Goal: Task Accomplishment & Management: Complete application form

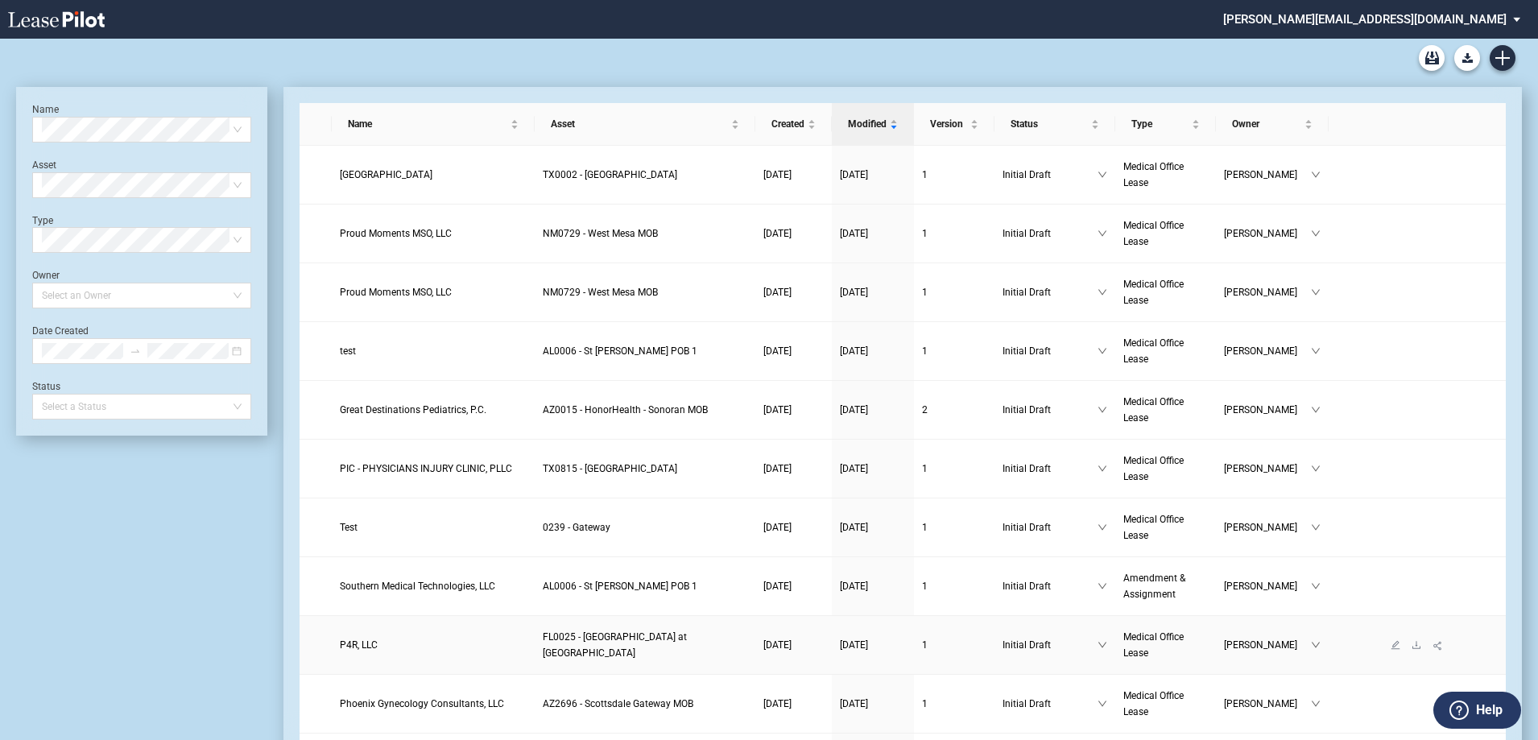
click at [353, 640] on span "P4R, LLC" at bounding box center [359, 644] width 38 height 11
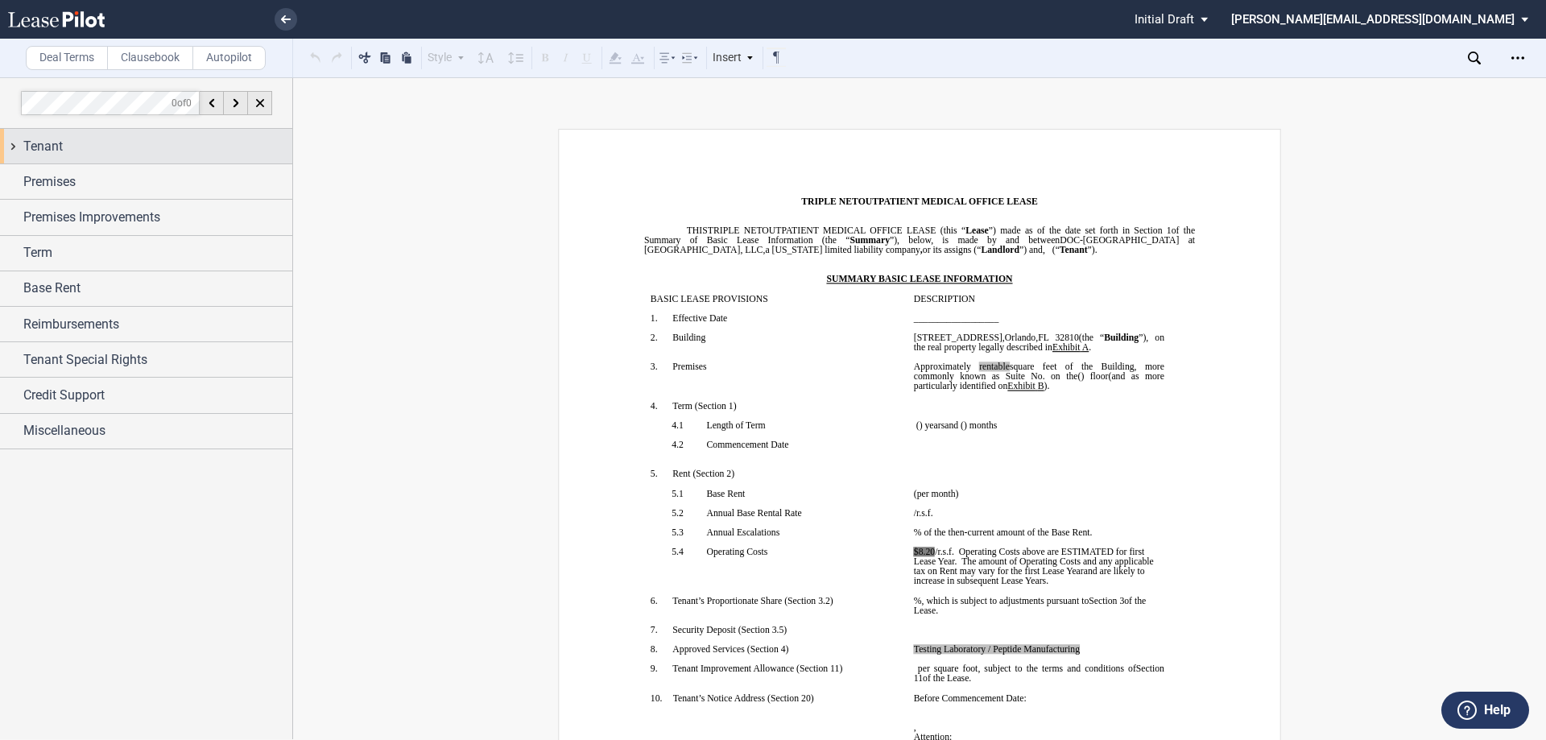
click at [15, 143] on div "Tenant" at bounding box center [146, 146] width 292 height 35
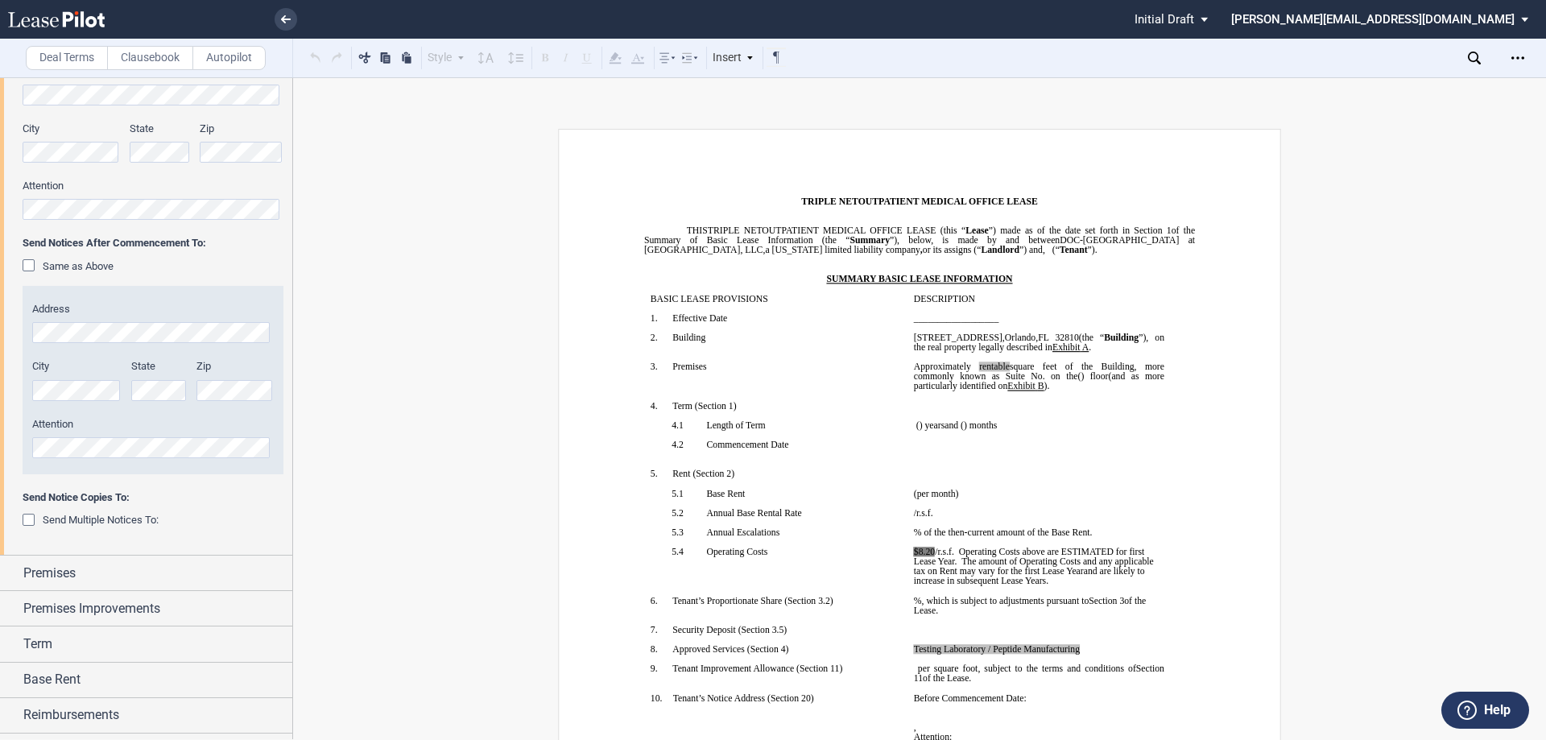
scroll to position [475, 0]
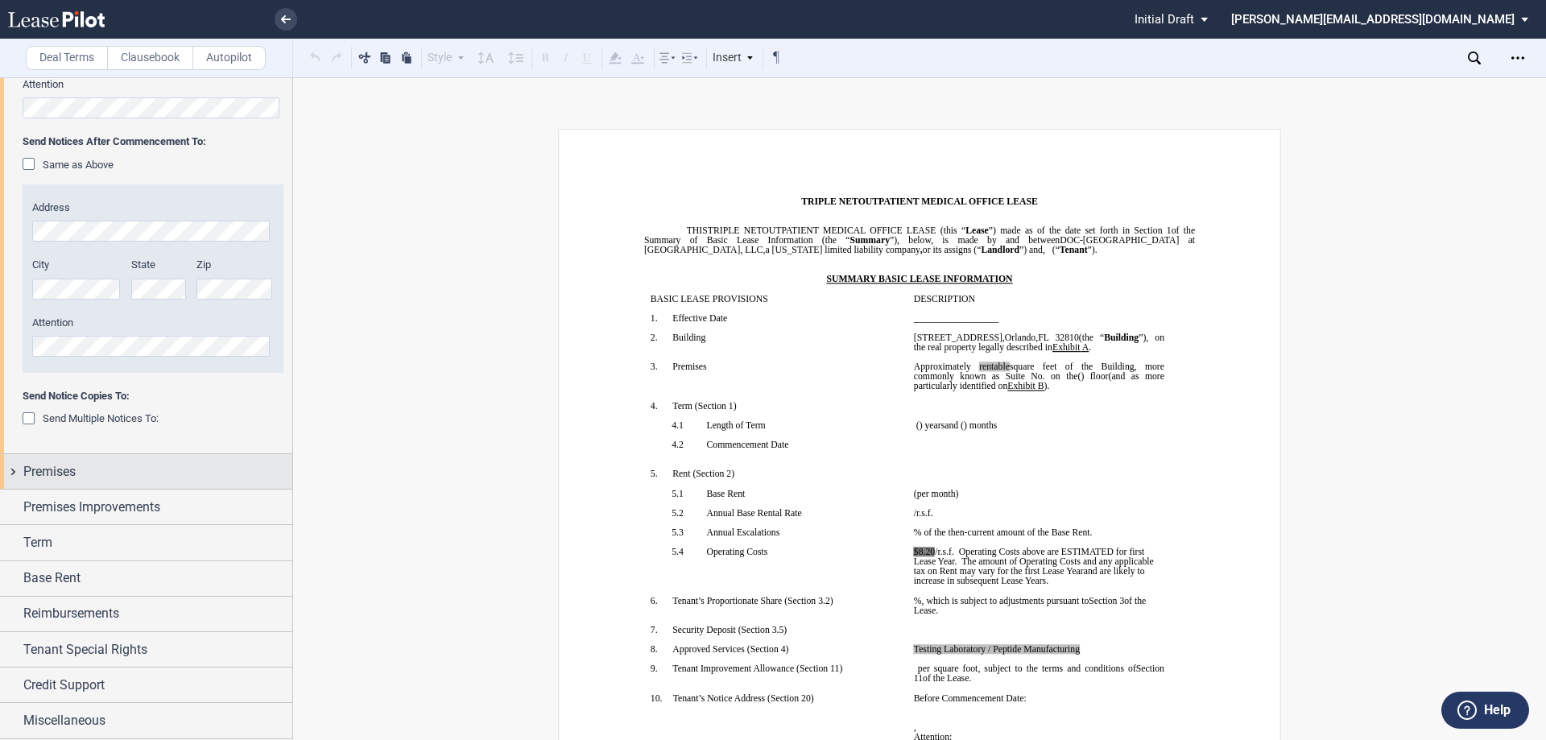
click at [15, 468] on div "Premises" at bounding box center [146, 471] width 292 height 35
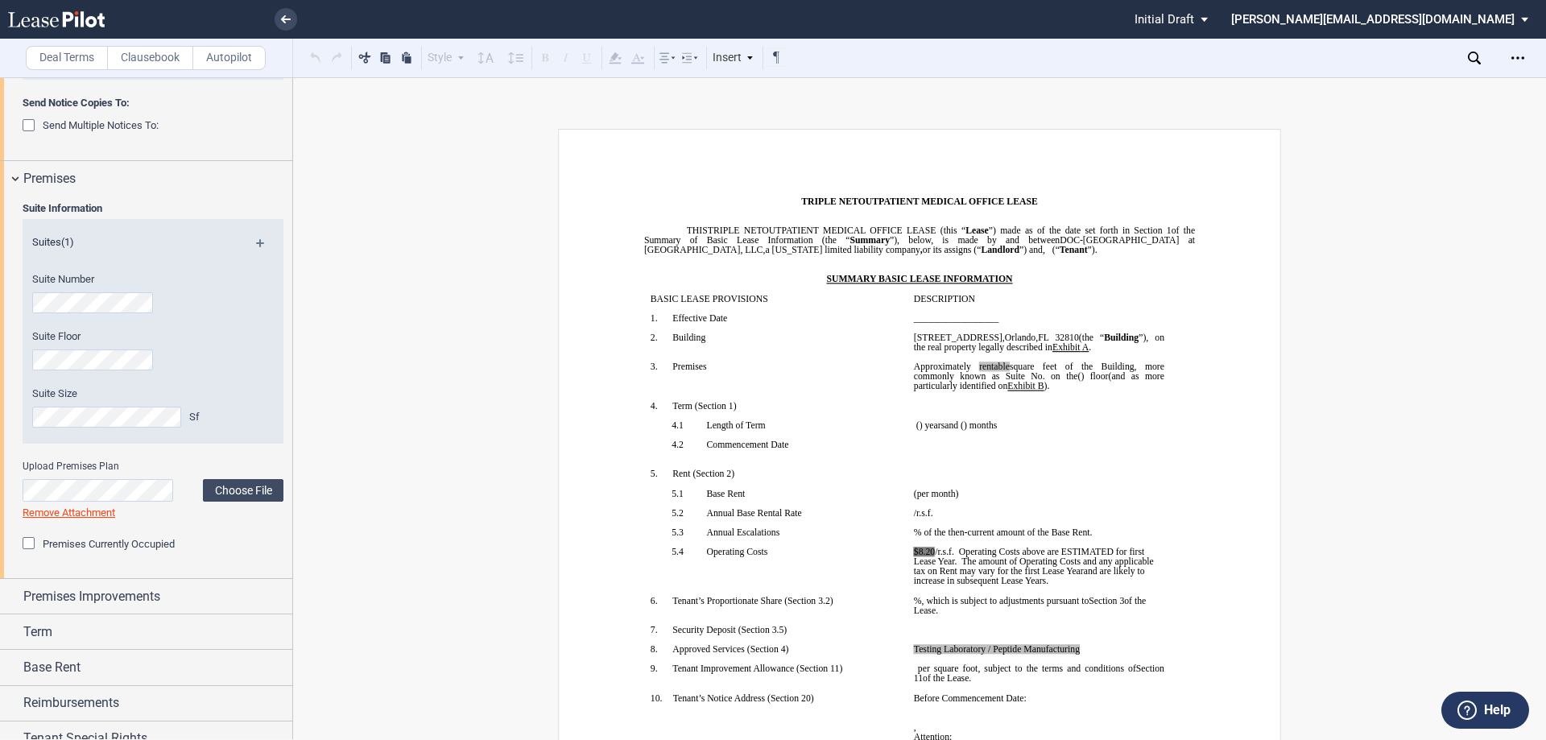
scroll to position [797, 0]
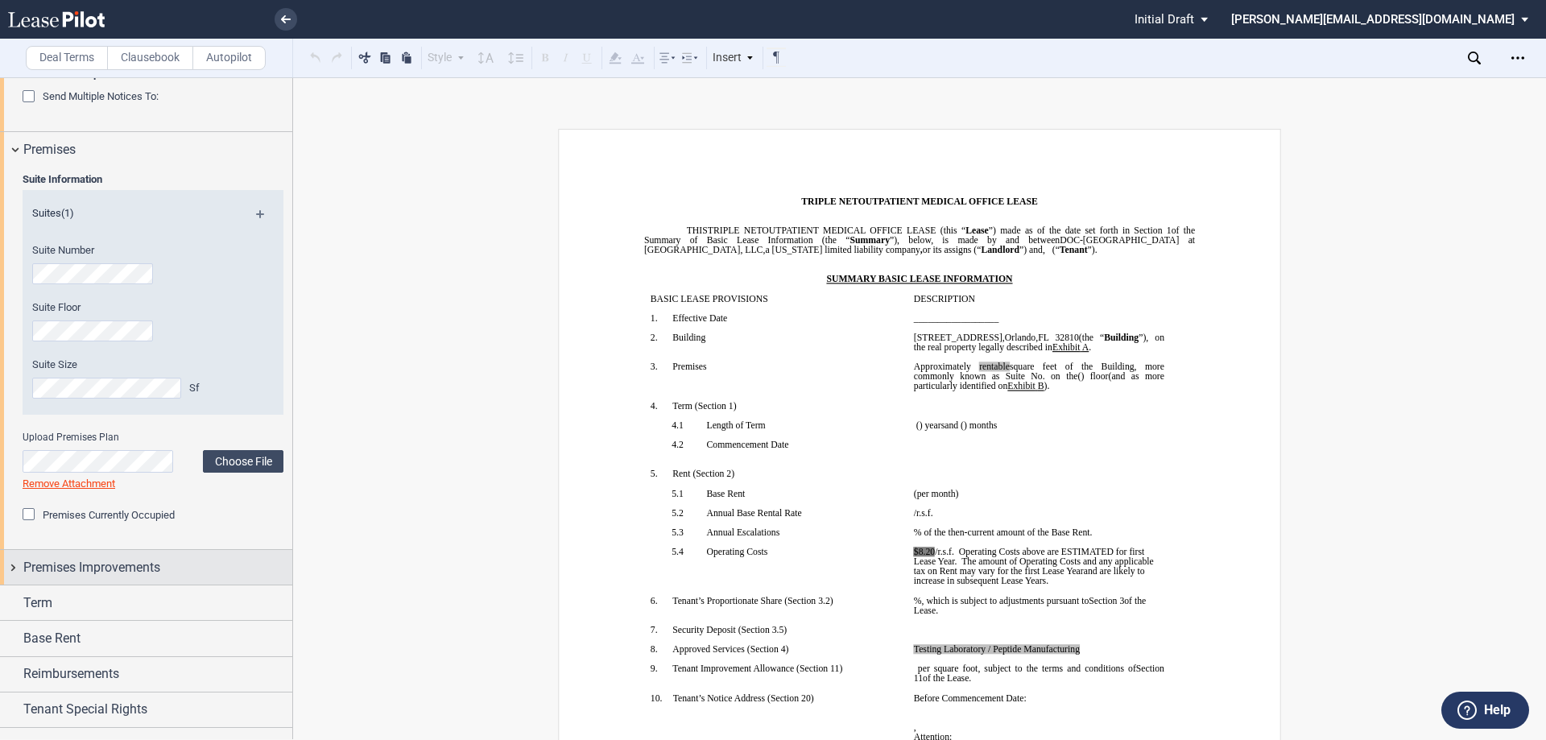
click at [14, 568] on div "Premises Improvements" at bounding box center [146, 567] width 292 height 35
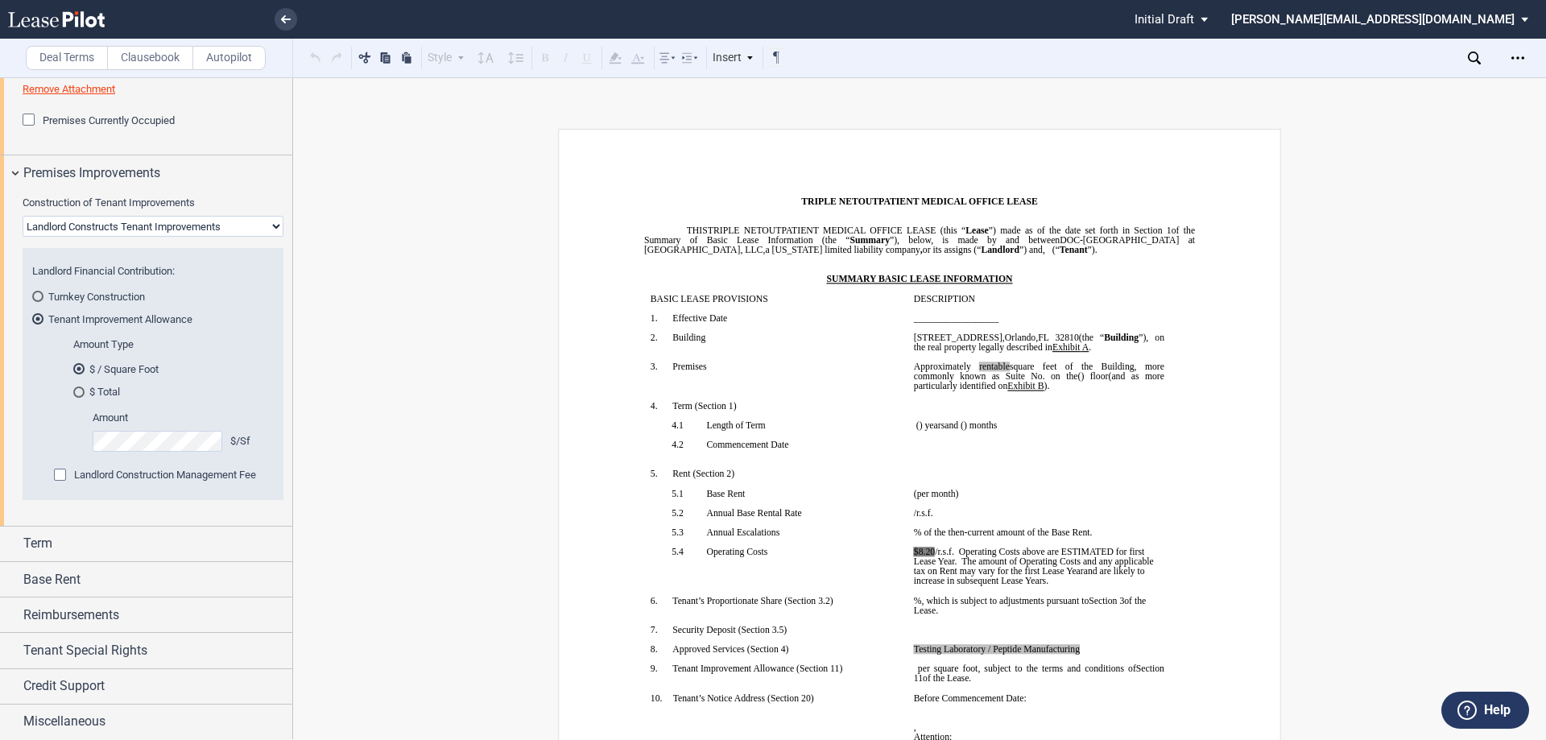
scroll to position [1192, 0]
click at [7, 541] on div "Term" at bounding box center [146, 543] width 292 height 35
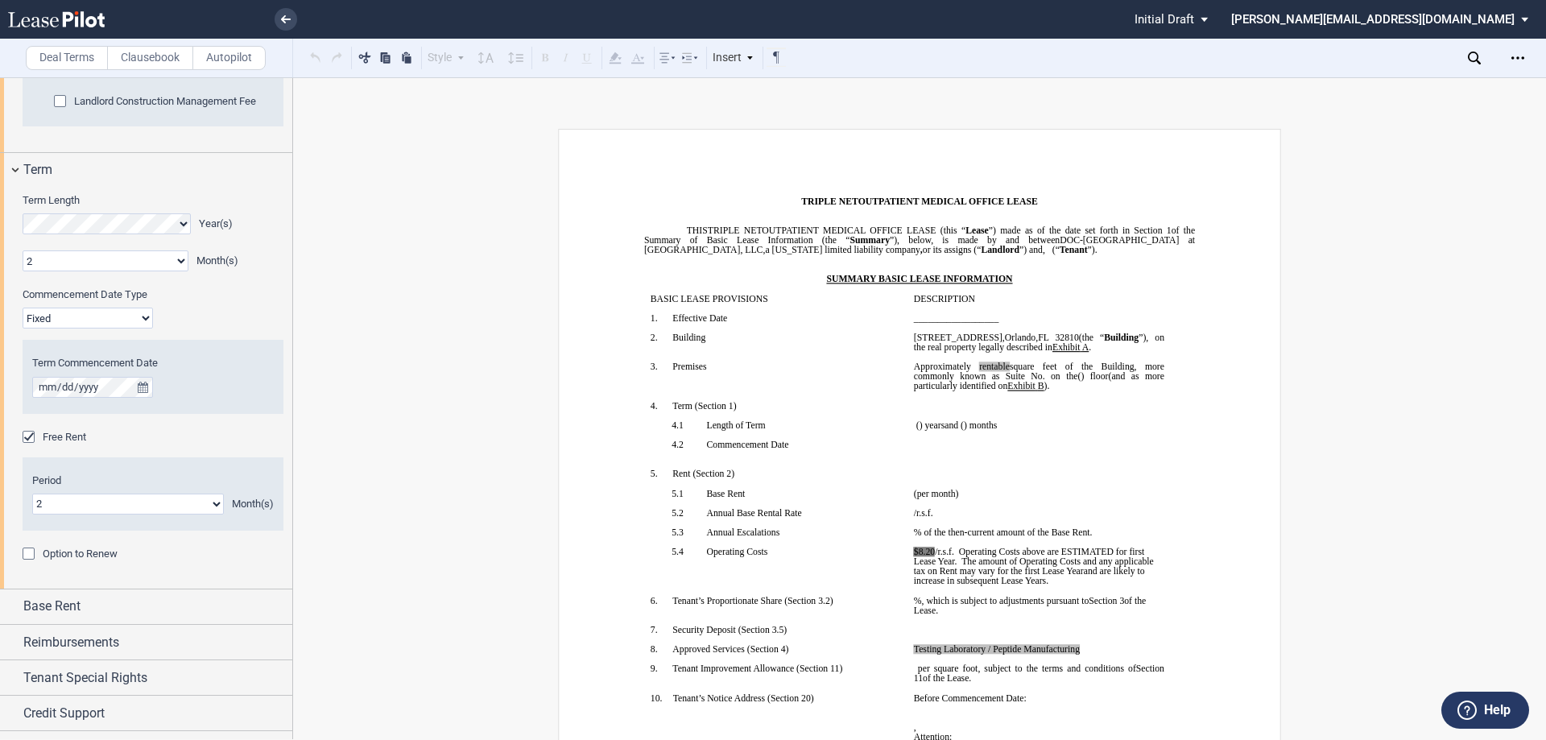
scroll to position [1593, 0]
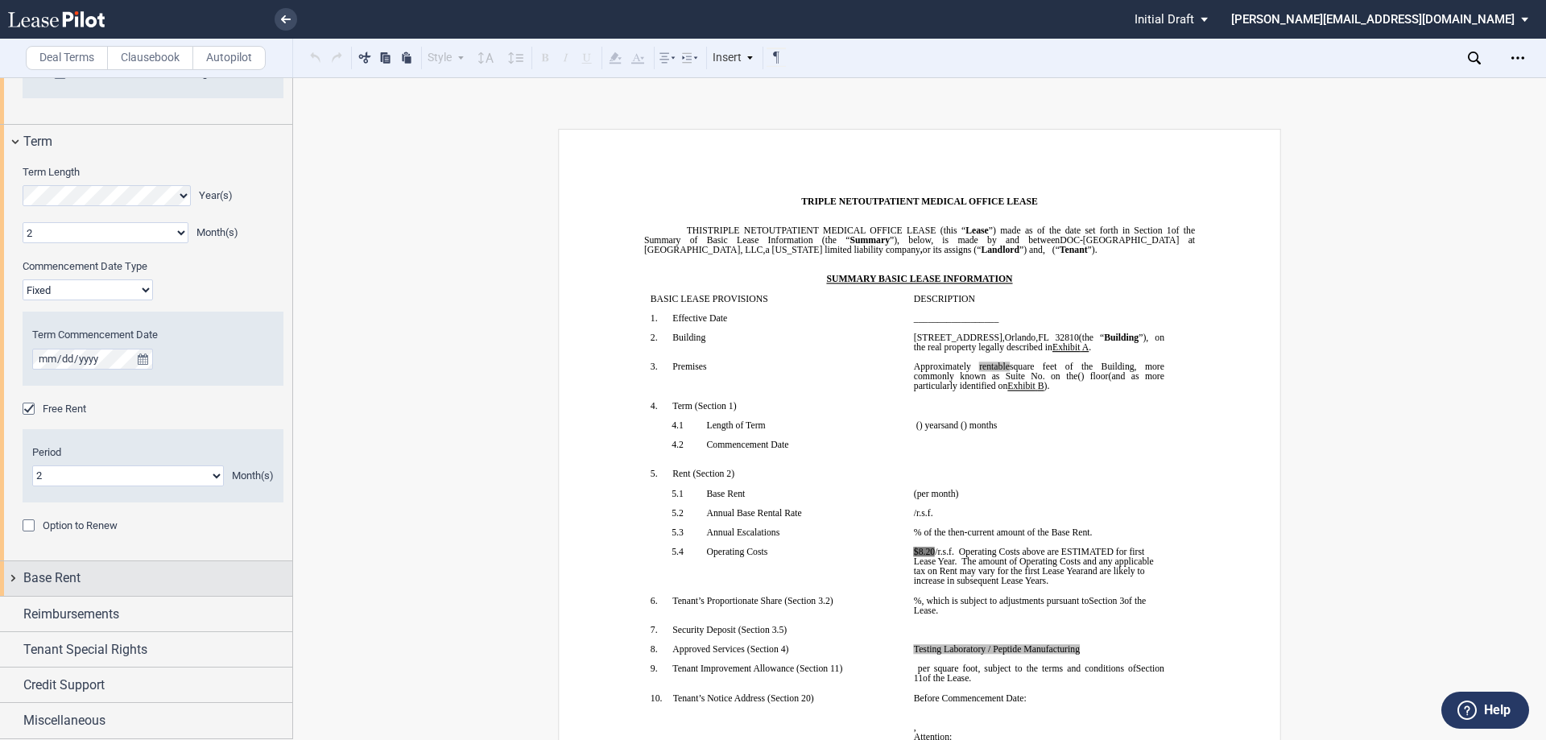
click at [13, 575] on div "Base Rent" at bounding box center [146, 578] width 292 height 35
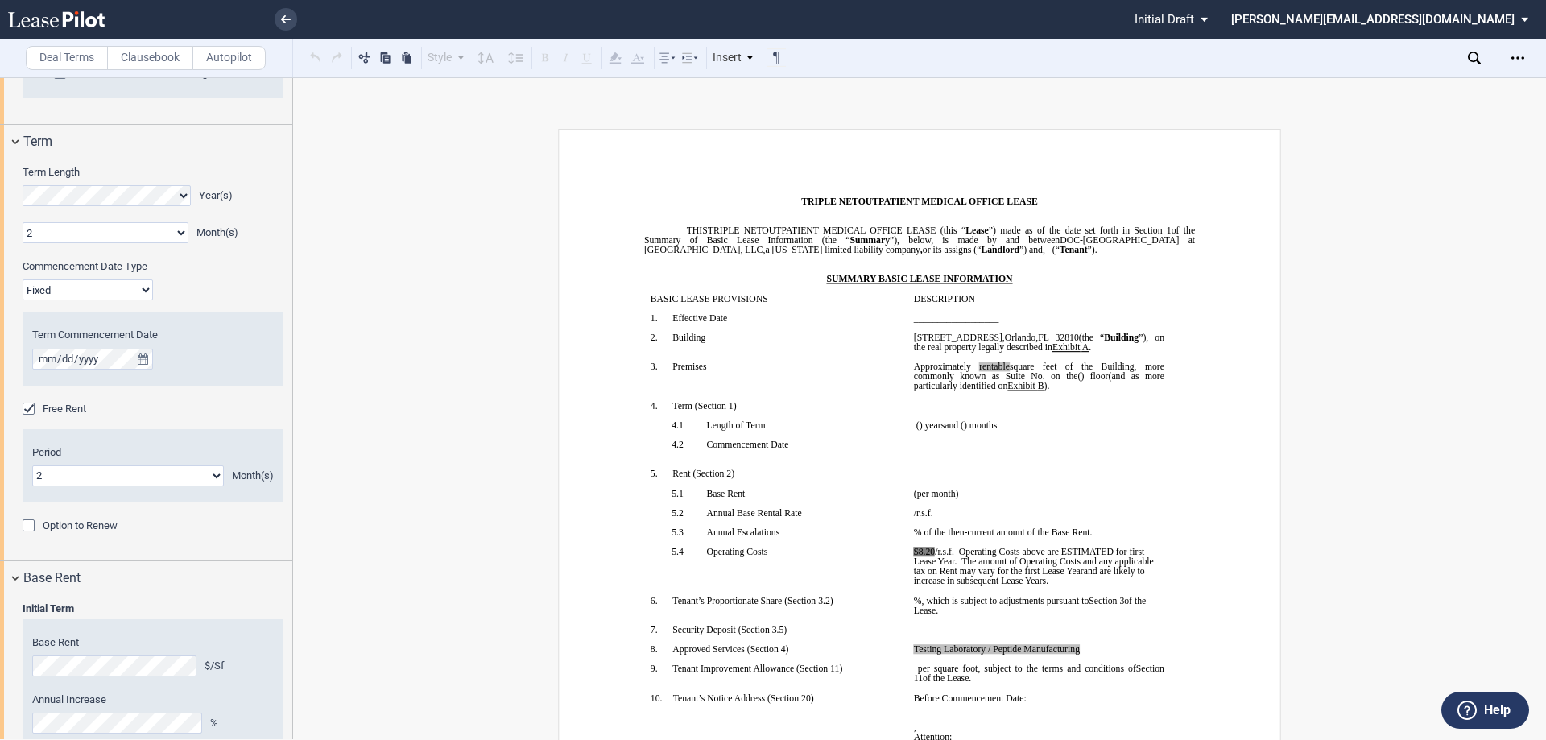
scroll to position [1773, 0]
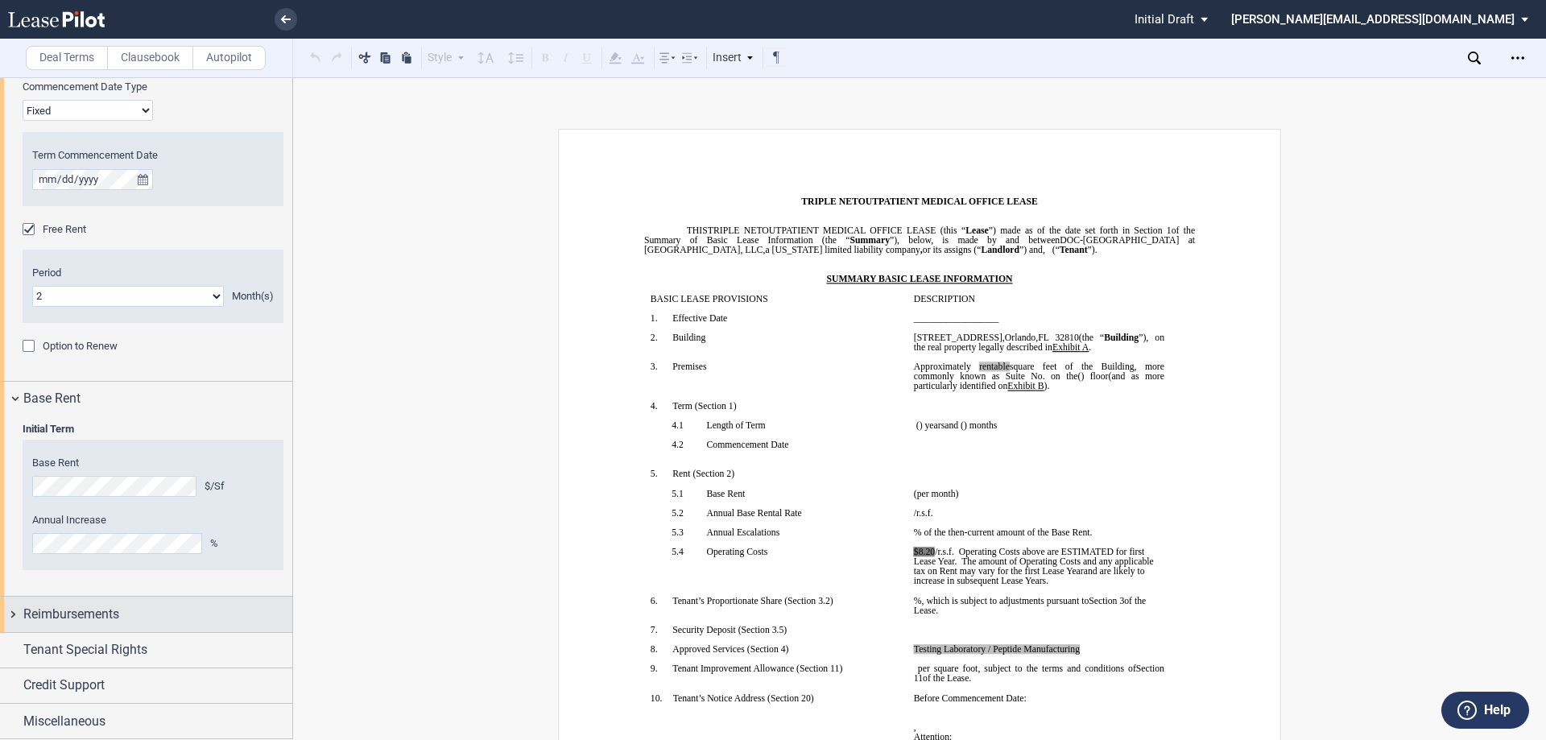
click at [10, 618] on div "Reimbursements" at bounding box center [146, 614] width 292 height 35
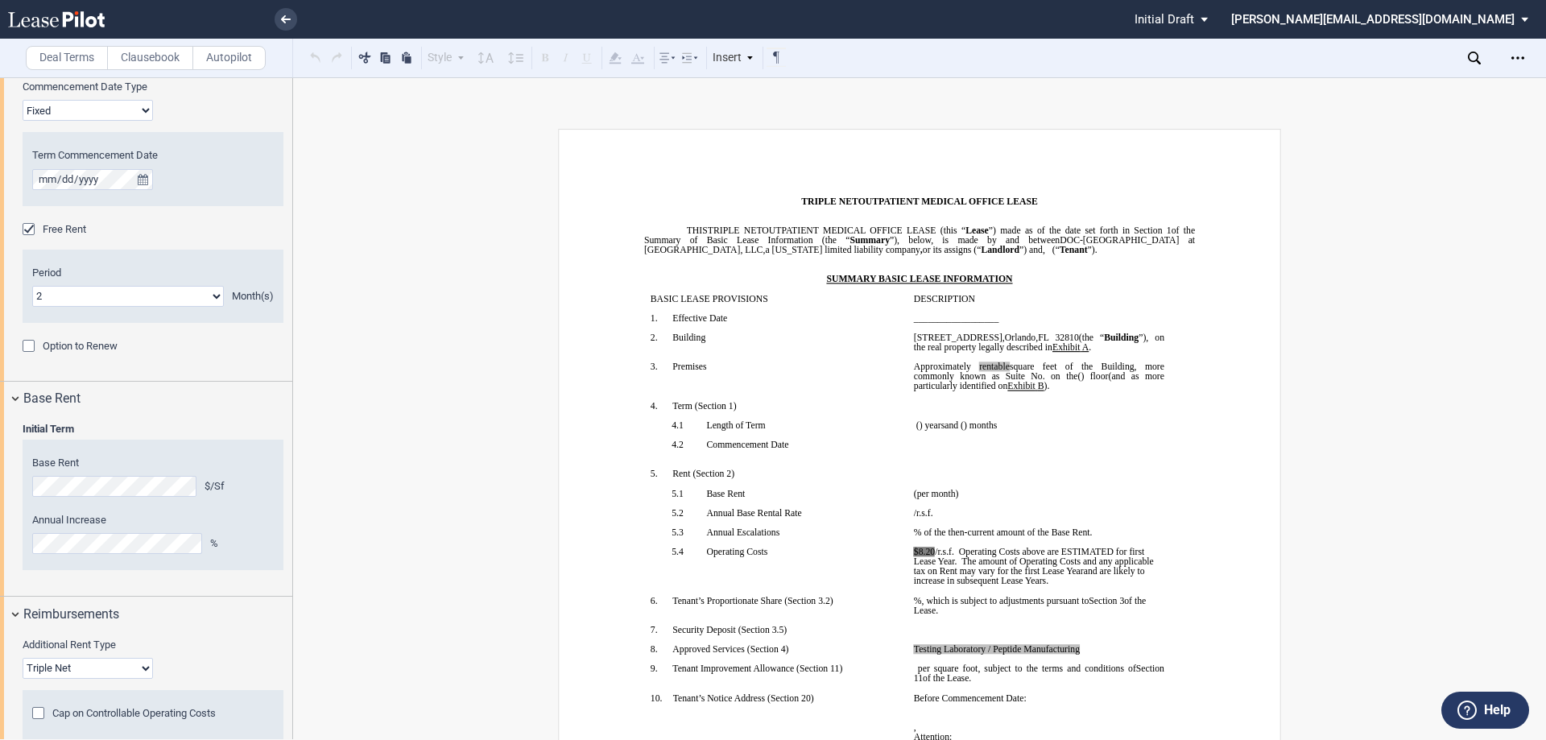
scroll to position [1937, 0]
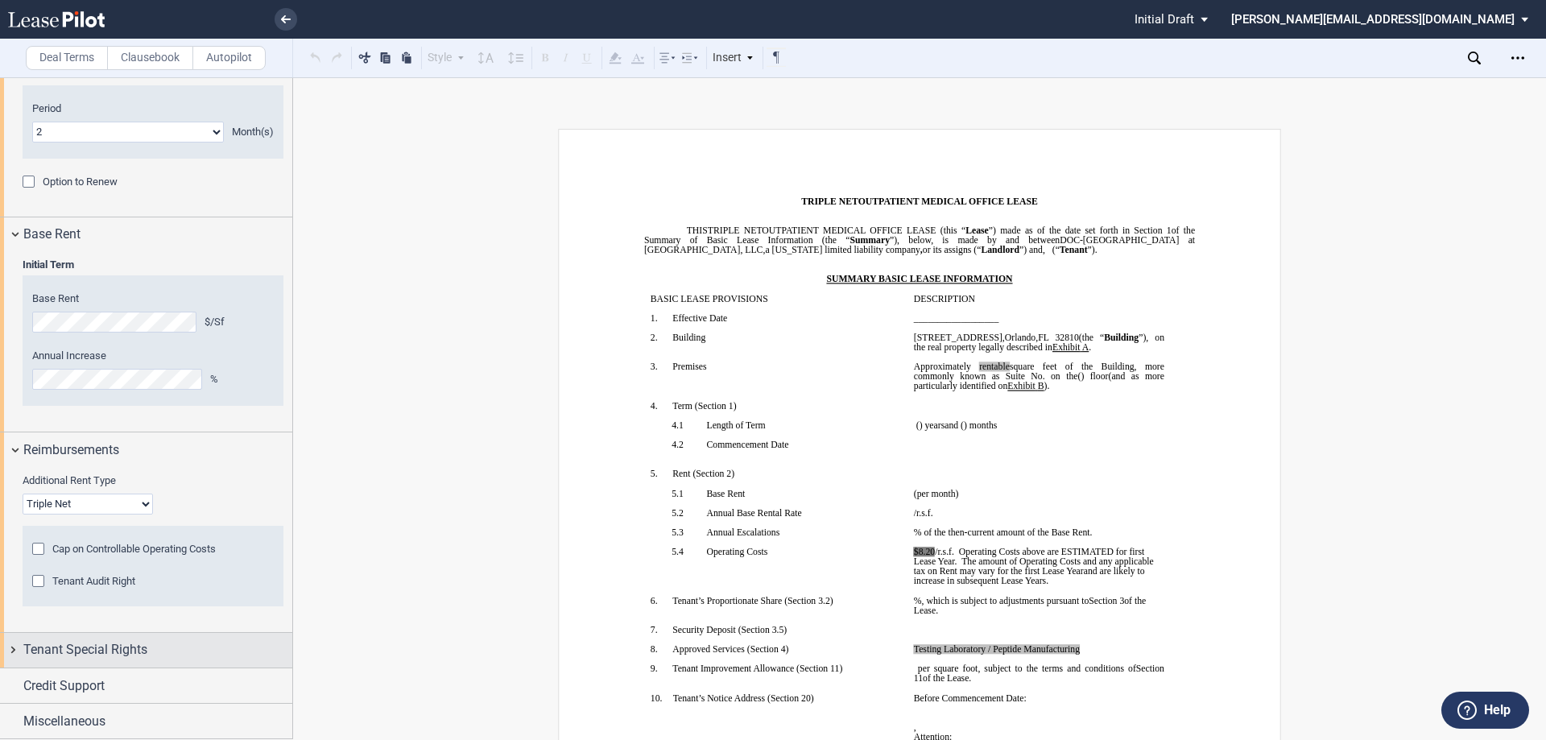
click at [13, 647] on div "Tenant Special Rights" at bounding box center [146, 650] width 292 height 35
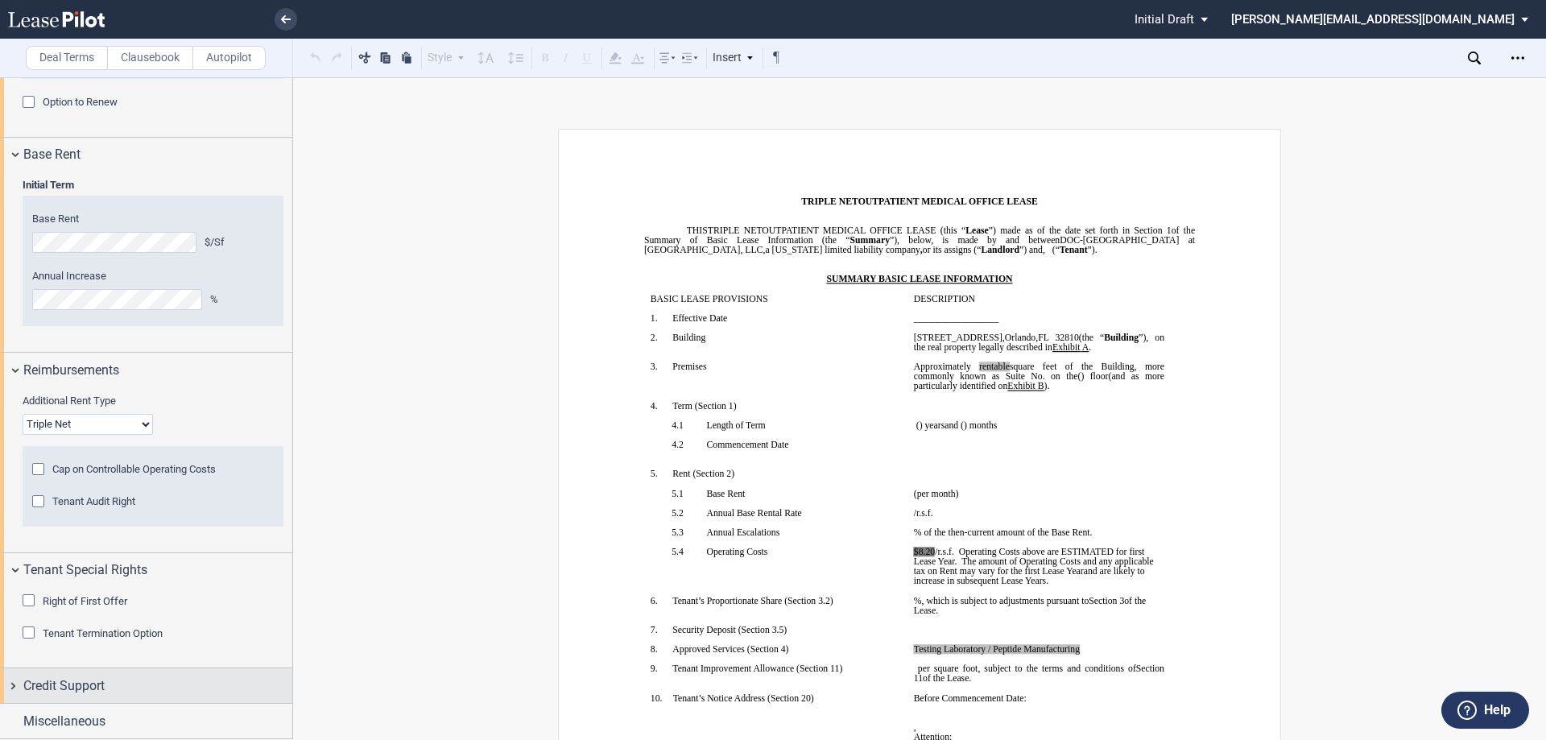
click at [16, 684] on div "Credit Support" at bounding box center [146, 685] width 292 height 35
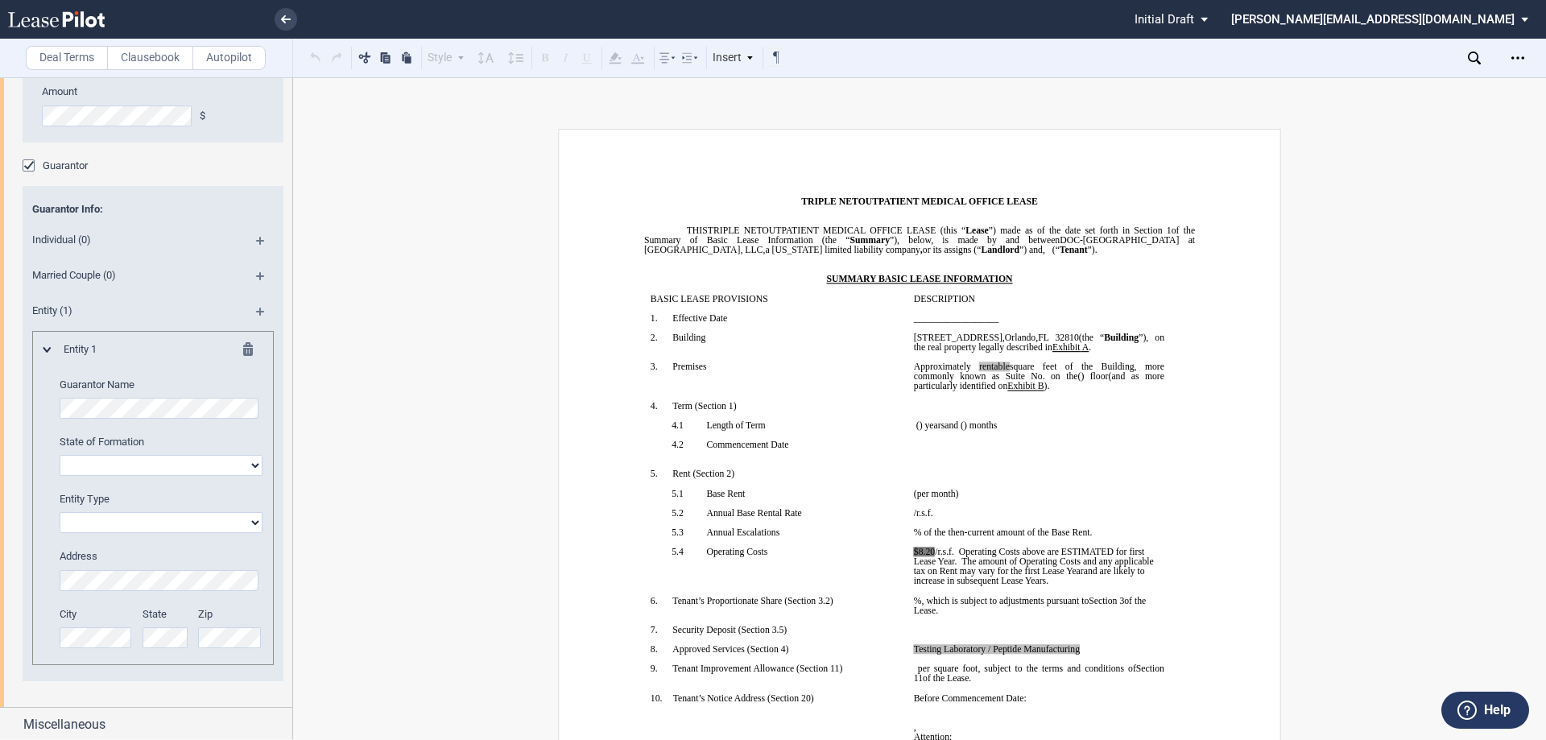
scroll to position [2746, 0]
click at [15, 715] on div "Miscellaneous" at bounding box center [146, 721] width 292 height 35
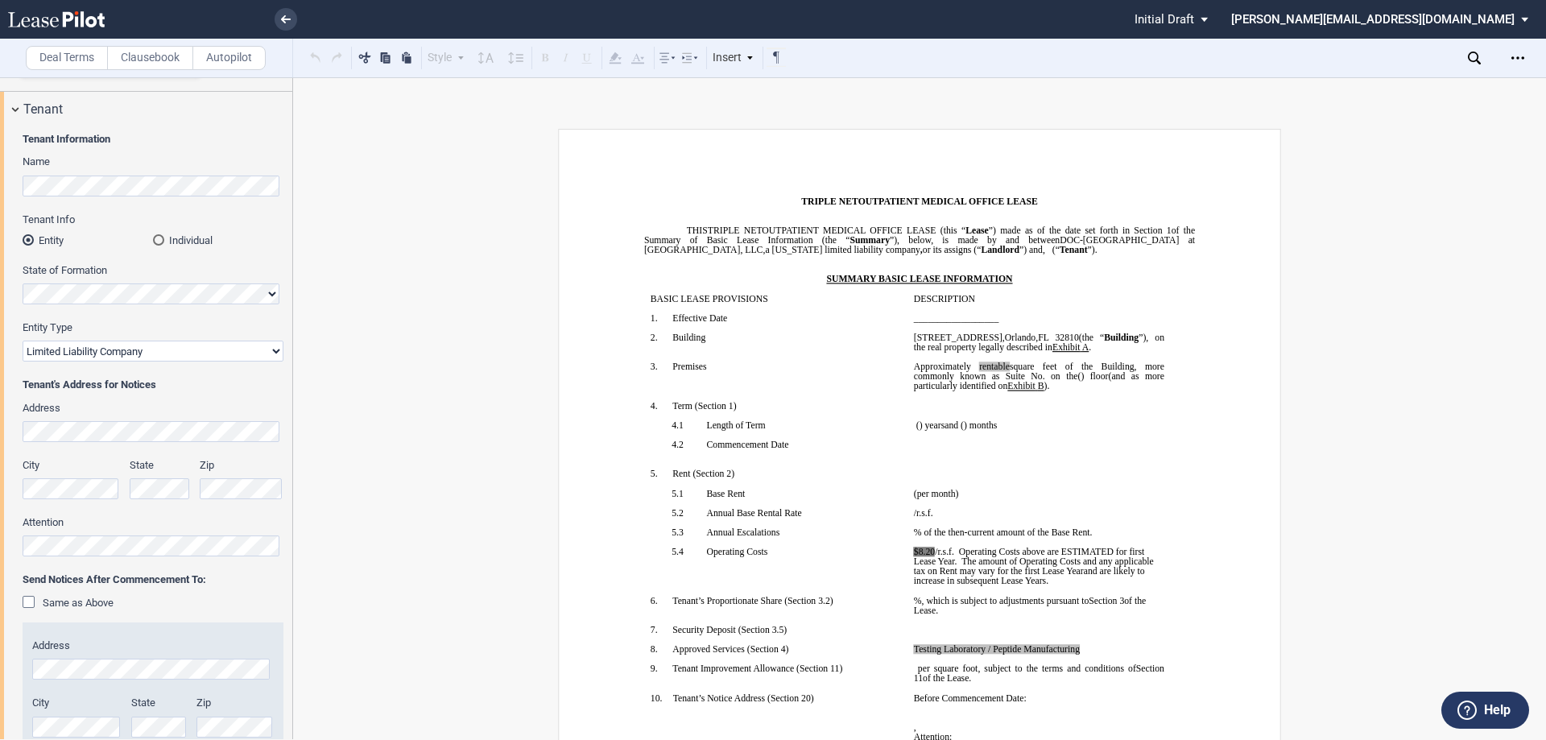
scroll to position [0, 0]
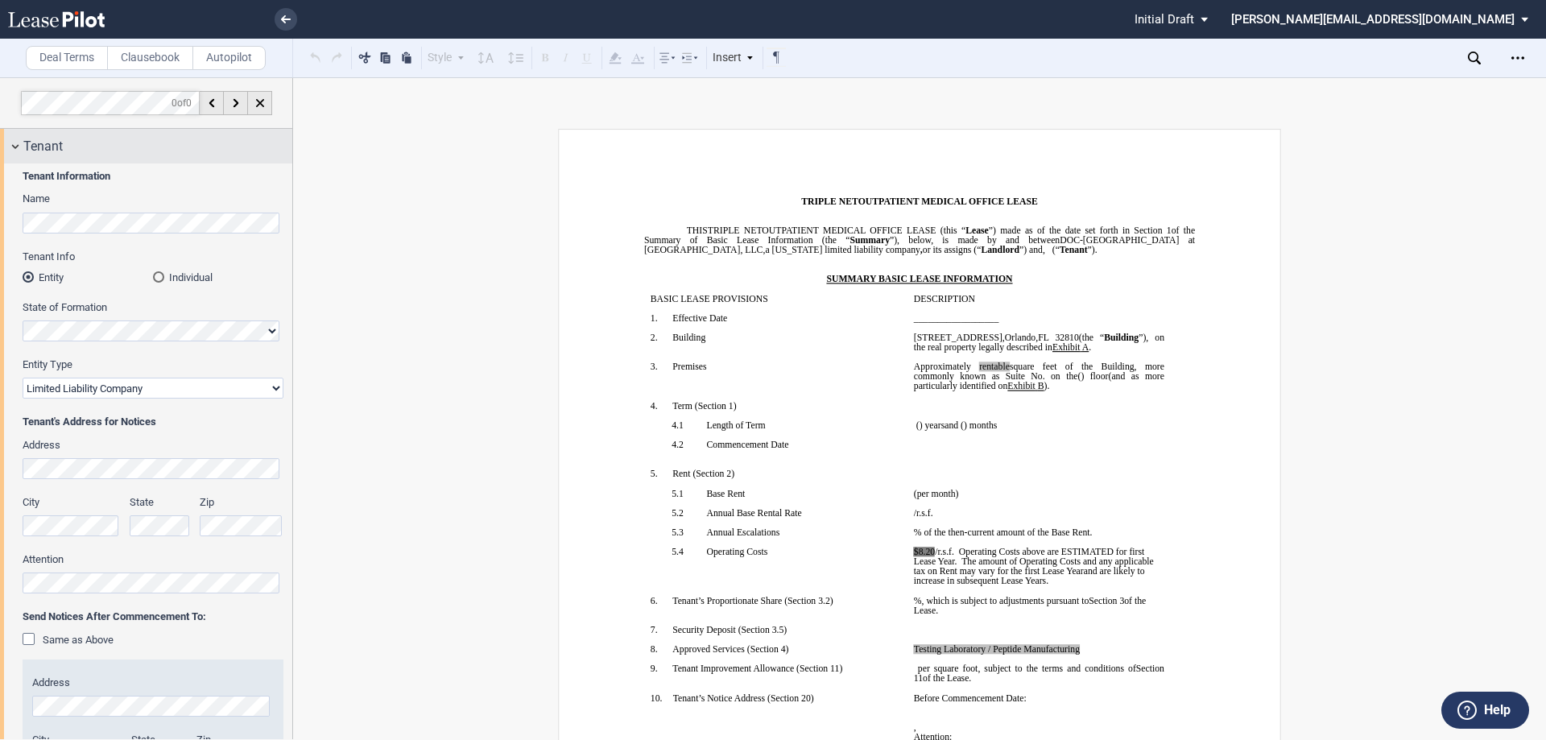
click at [15, 140] on div "Tenant" at bounding box center [146, 146] width 292 height 35
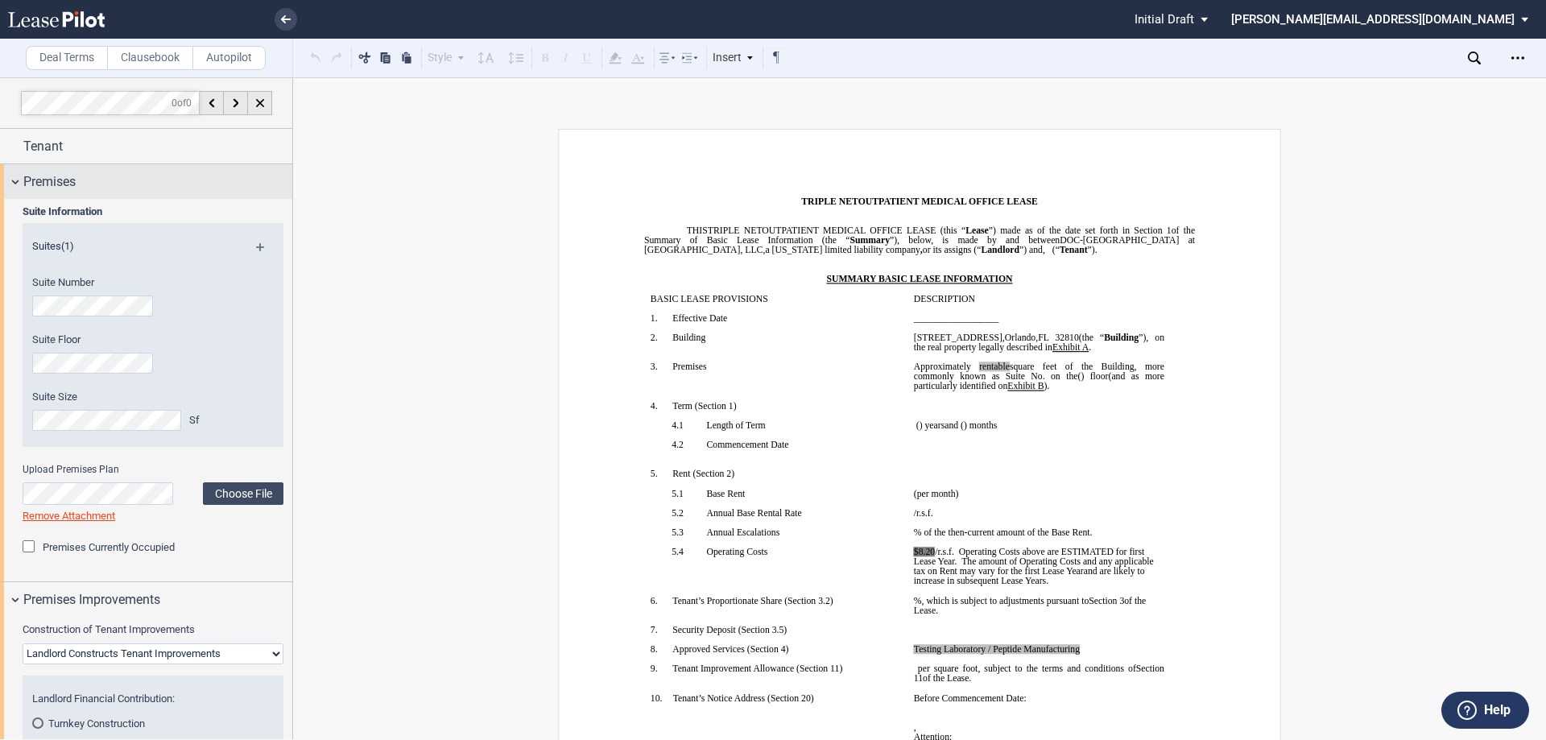
click at [19, 180] on div "Premises" at bounding box center [146, 181] width 292 height 35
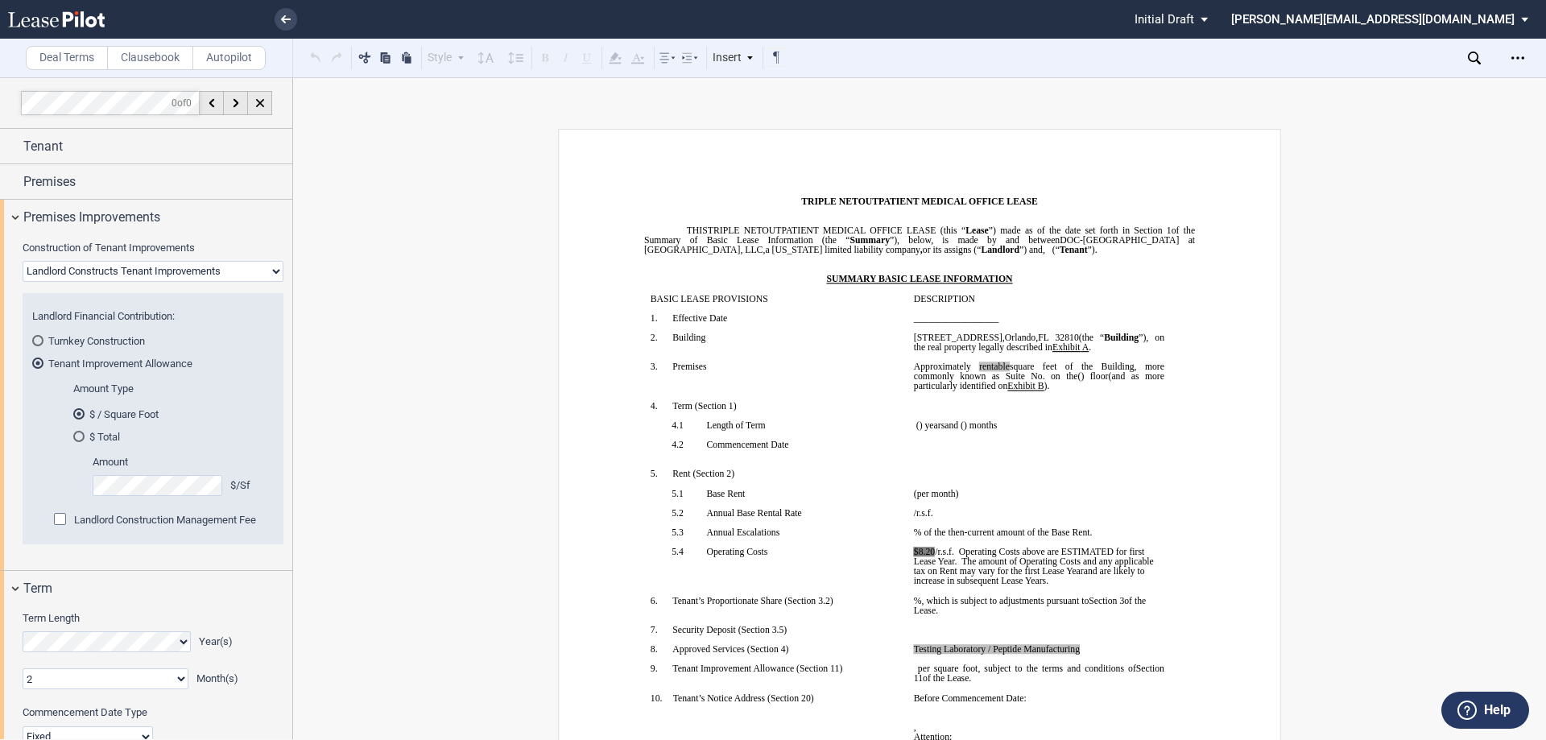
click at [39, 337] on div "Turnkey Construction" at bounding box center [37, 340] width 11 height 11
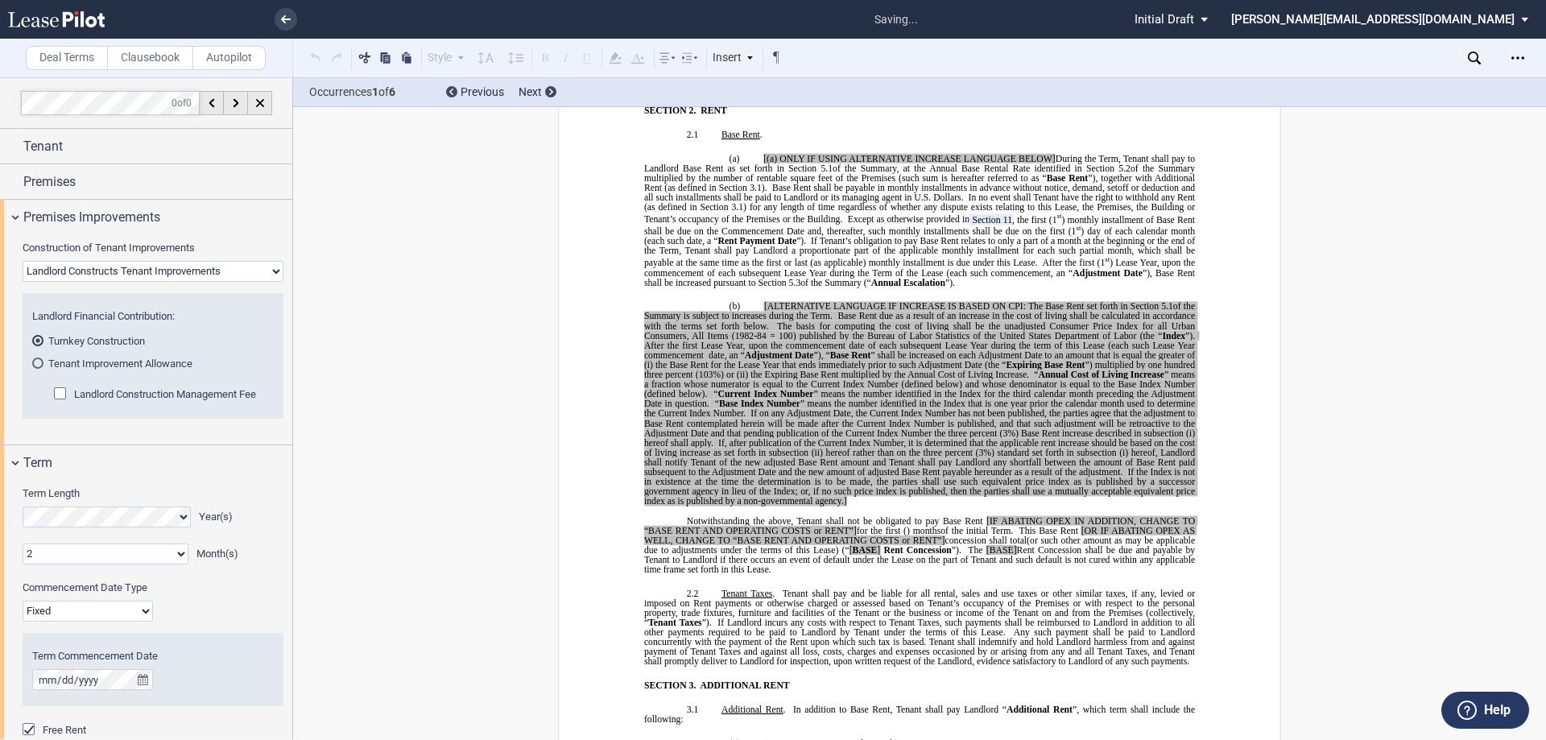
scroll to position [1127, 0]
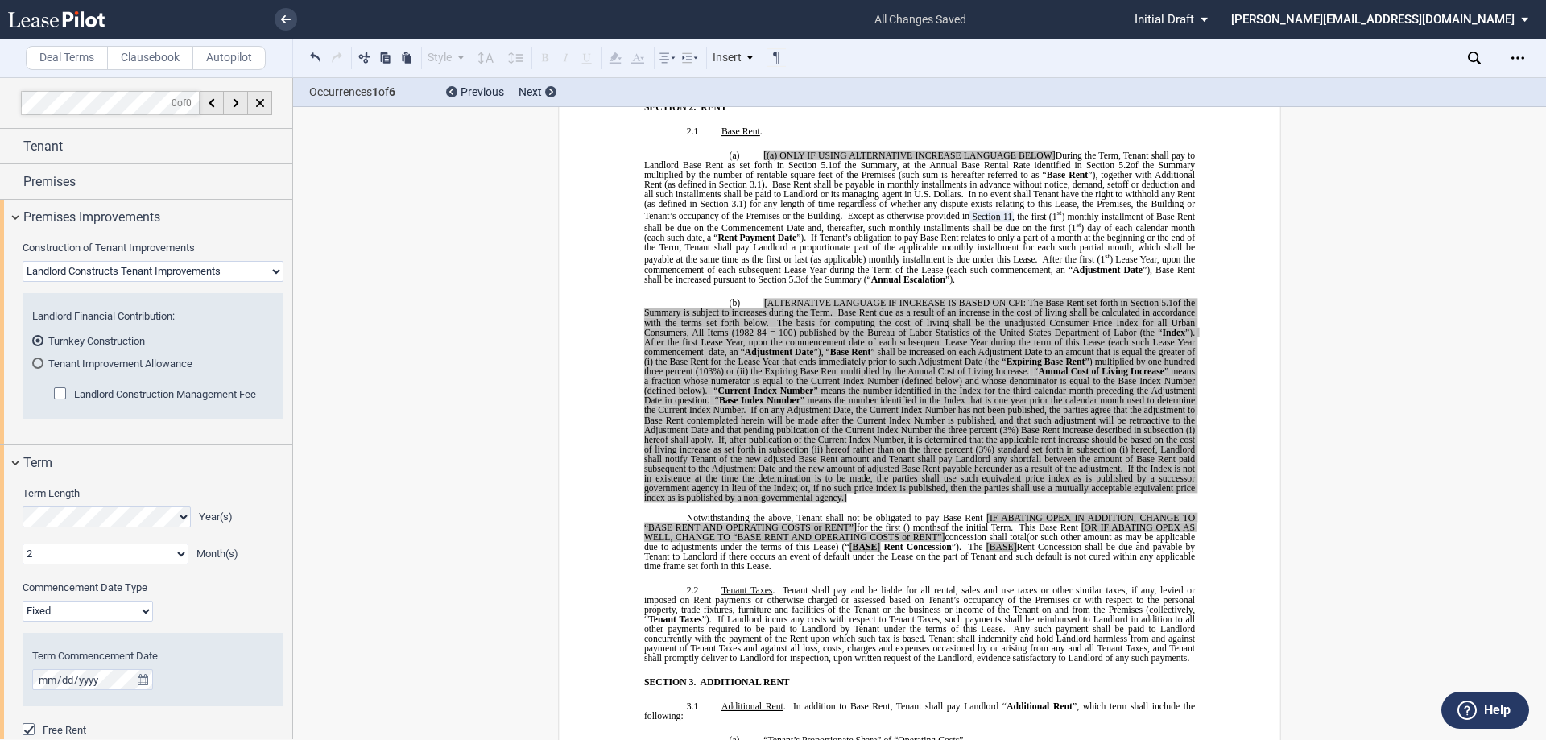
click at [37, 364] on div "Tenant Improvement Allowance" at bounding box center [37, 362] width 11 height 11
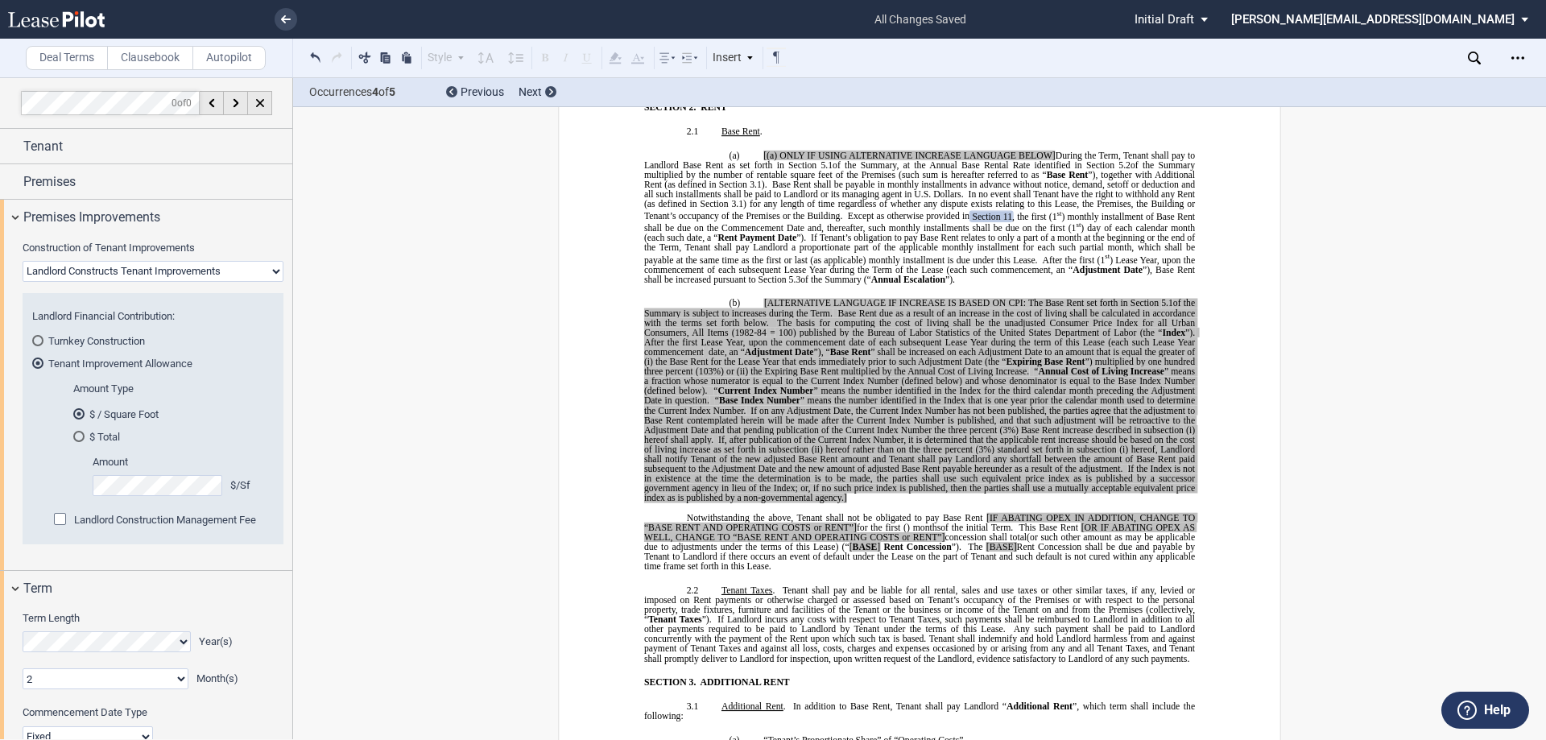
click at [38, 341] on div "Turnkey Construction" at bounding box center [37, 340] width 11 height 11
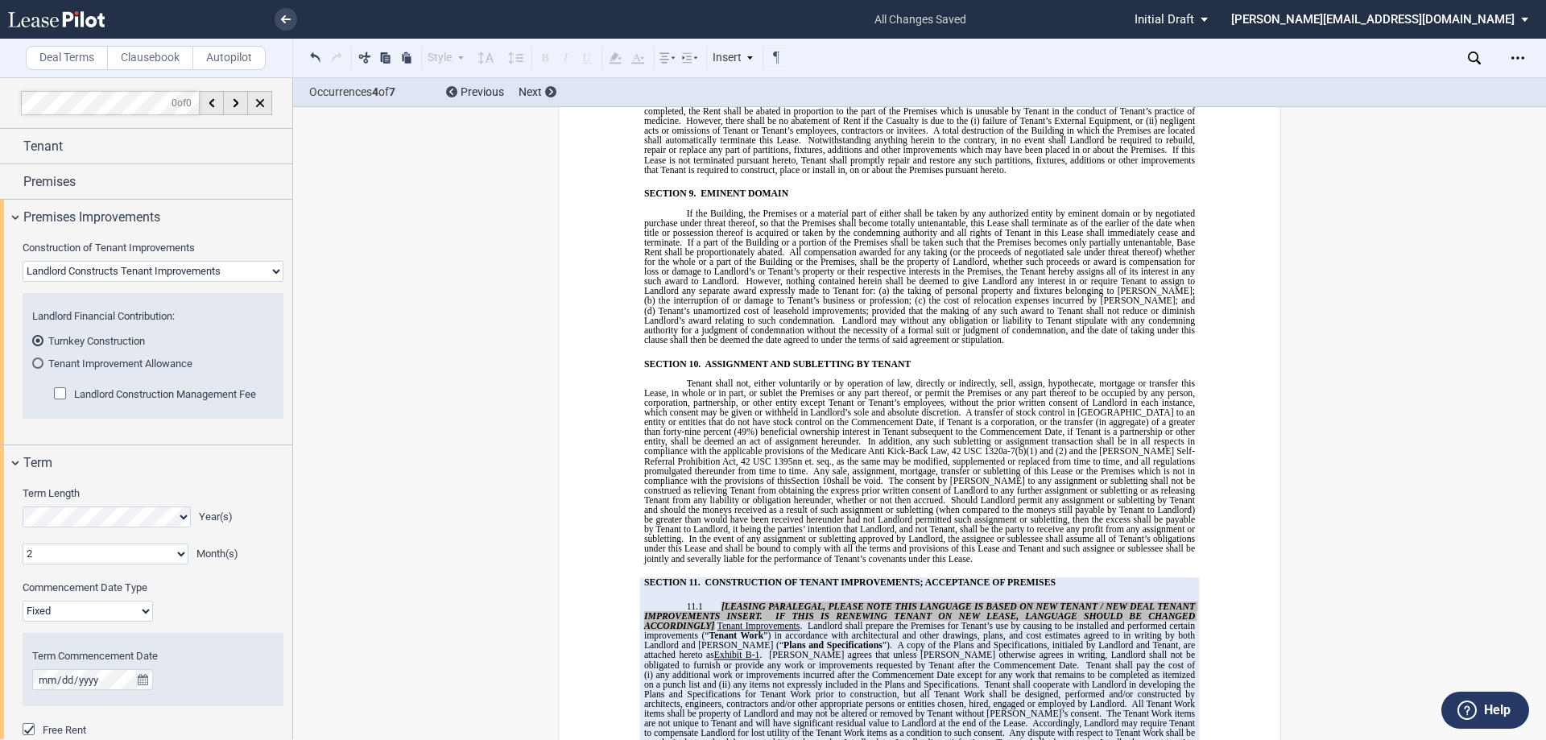
scroll to position [7166, 0]
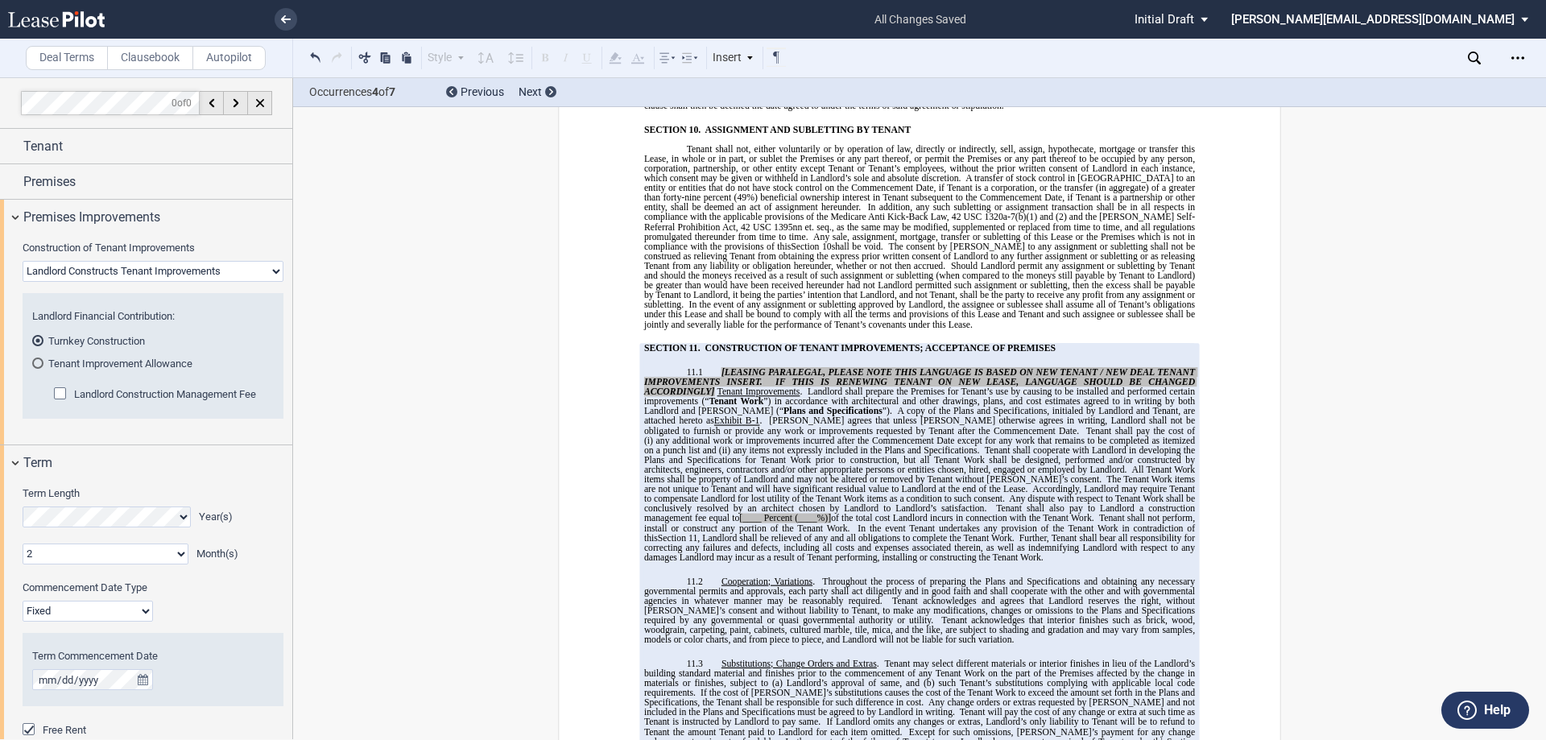
click at [114, 269] on select "Landlord Constructs Tenant Improvements Tenant Constructs Tenant Improvements "…" at bounding box center [153, 271] width 261 height 21
click at [23, 261] on select "Landlord Constructs Tenant Improvements Tenant Constructs Tenant Improvements "…" at bounding box center [153, 271] width 261 height 21
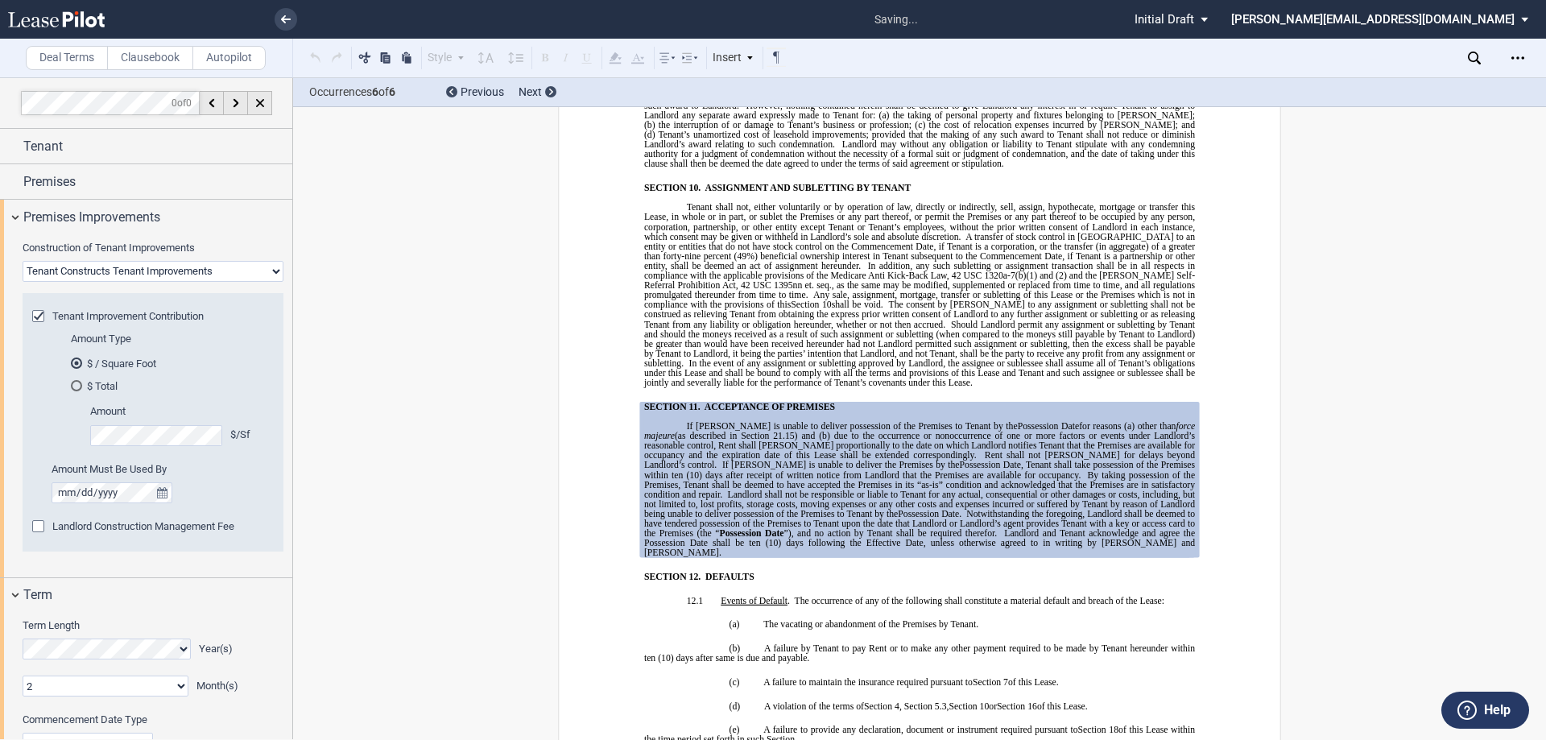
scroll to position [7224, 0]
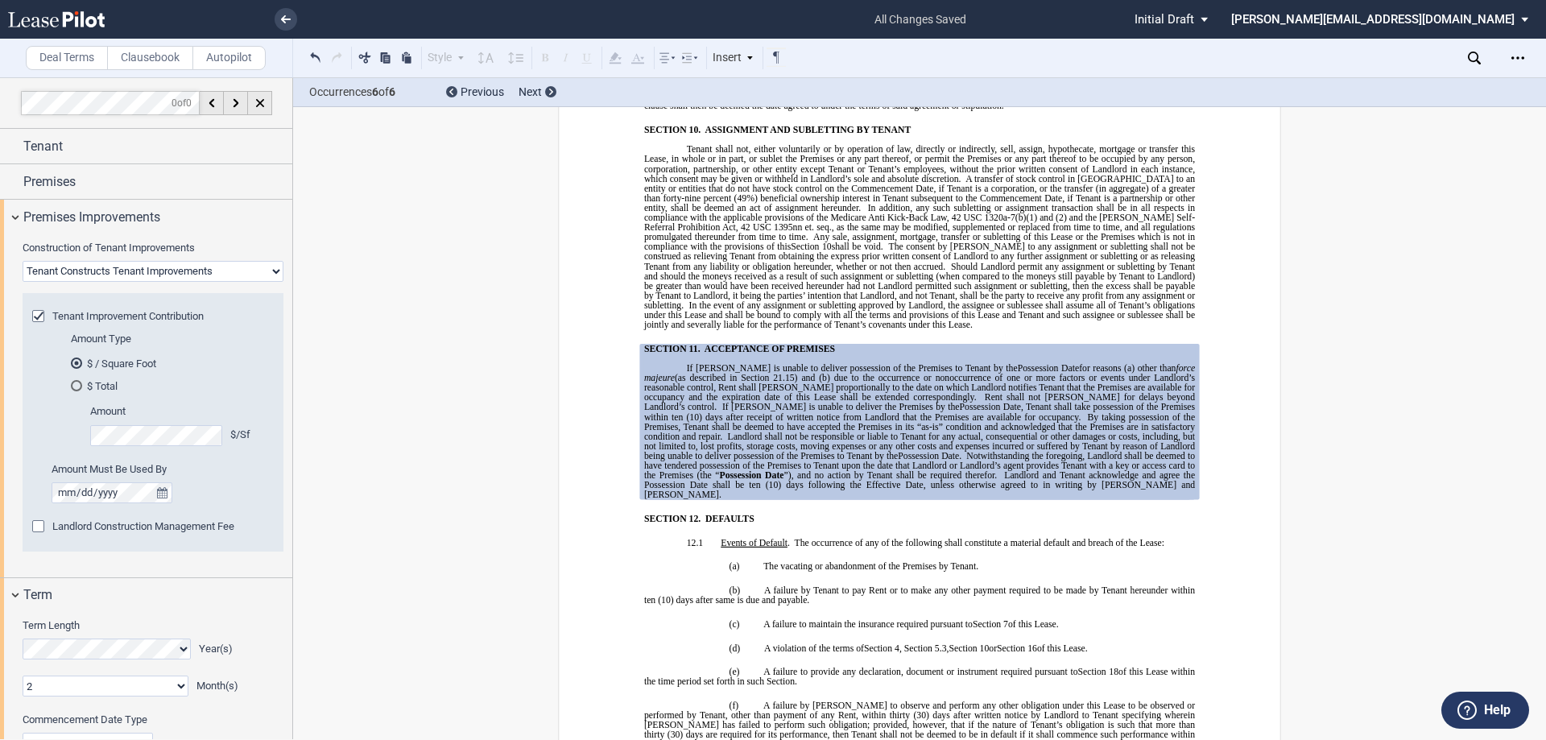
click at [71, 269] on select "Landlord Constructs Tenant Improvements Tenant Constructs Tenant Improvements "…" at bounding box center [153, 271] width 261 height 21
click at [23, 261] on select "Landlord Constructs Tenant Improvements Tenant Constructs Tenant Improvements "…" at bounding box center [153, 271] width 261 height 21
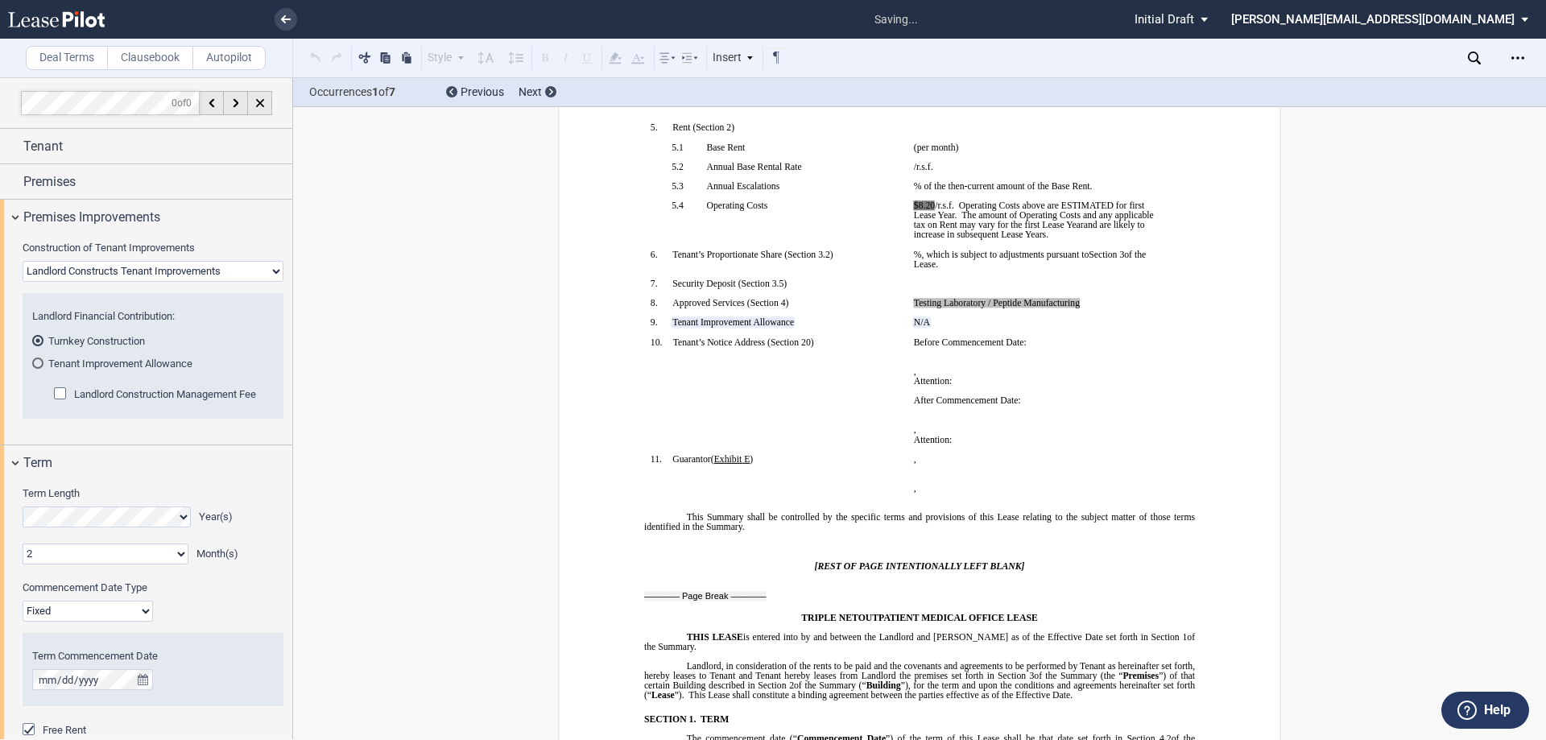
scroll to position [87, 0]
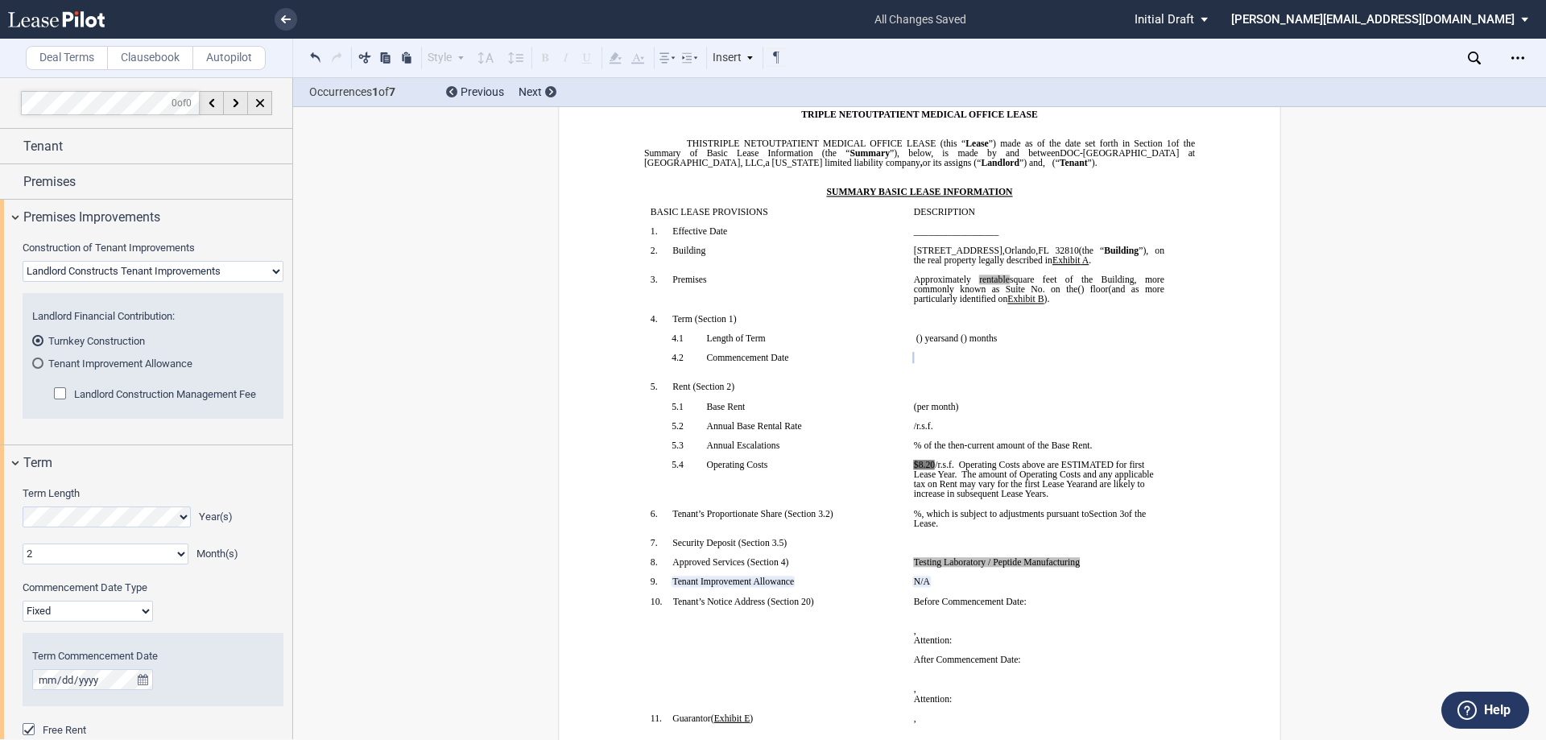
click at [37, 362] on div "Tenant Improvement Allowance" at bounding box center [37, 362] width 11 height 11
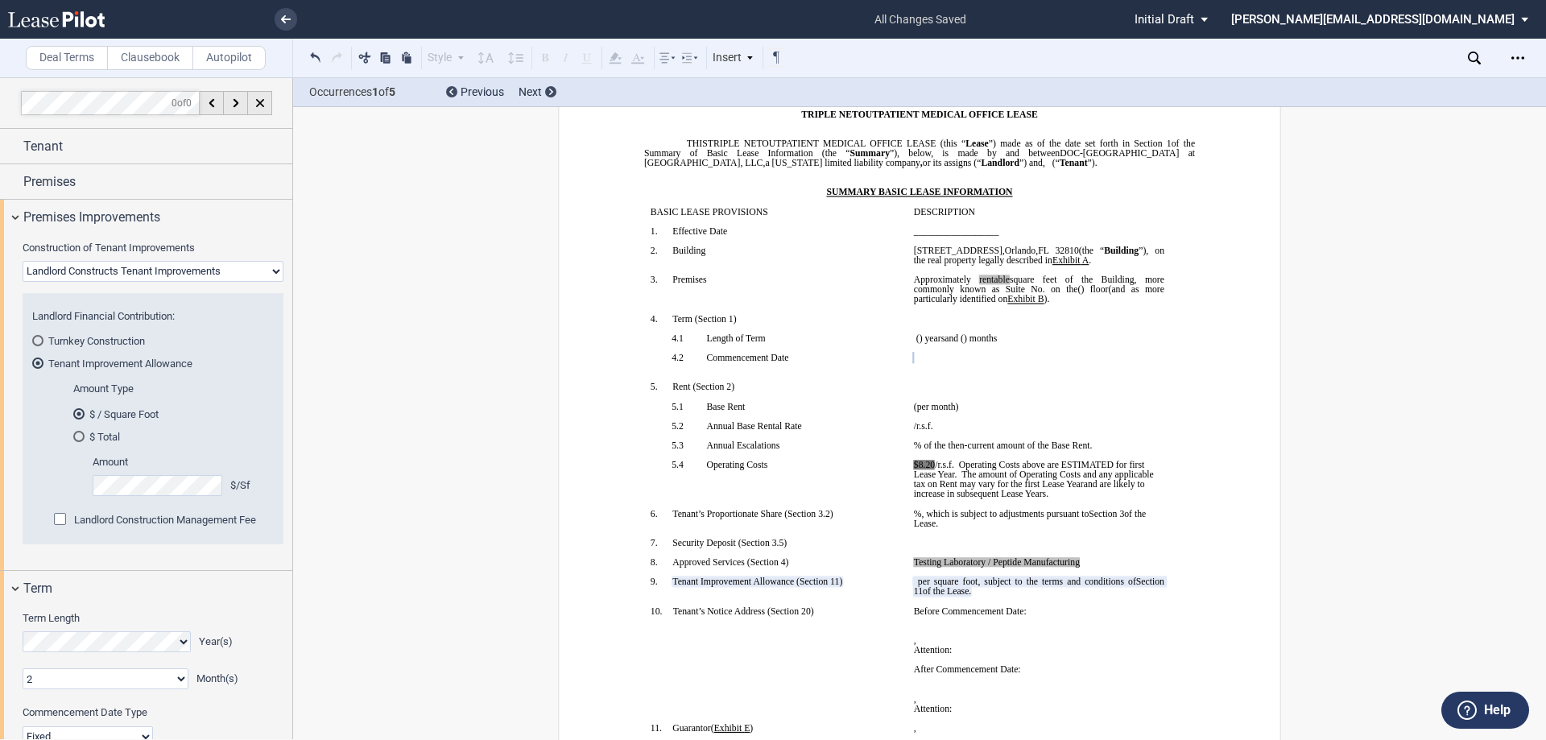
click at [39, 338] on div "Turnkey Construction" at bounding box center [37, 340] width 11 height 11
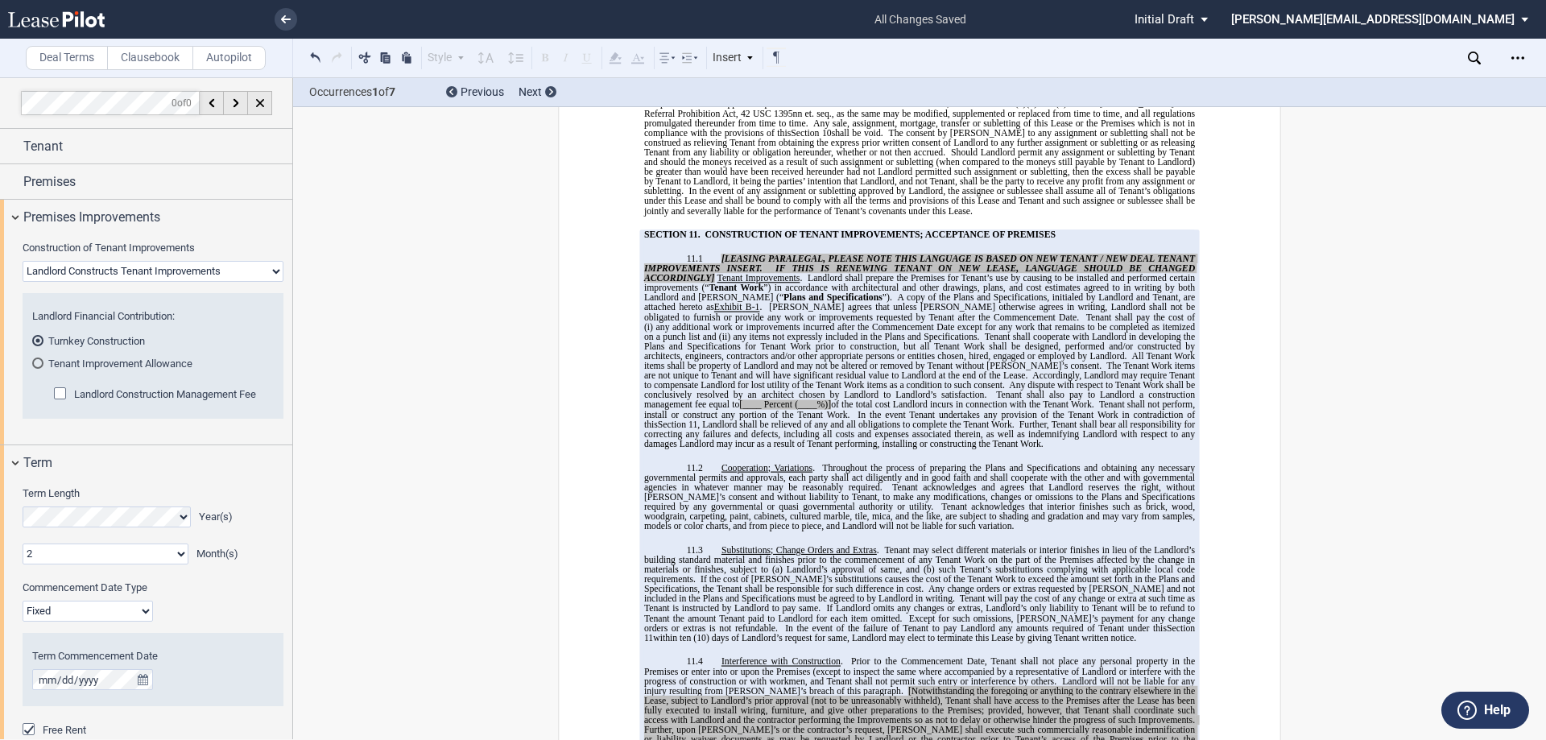
scroll to position [7253, 0]
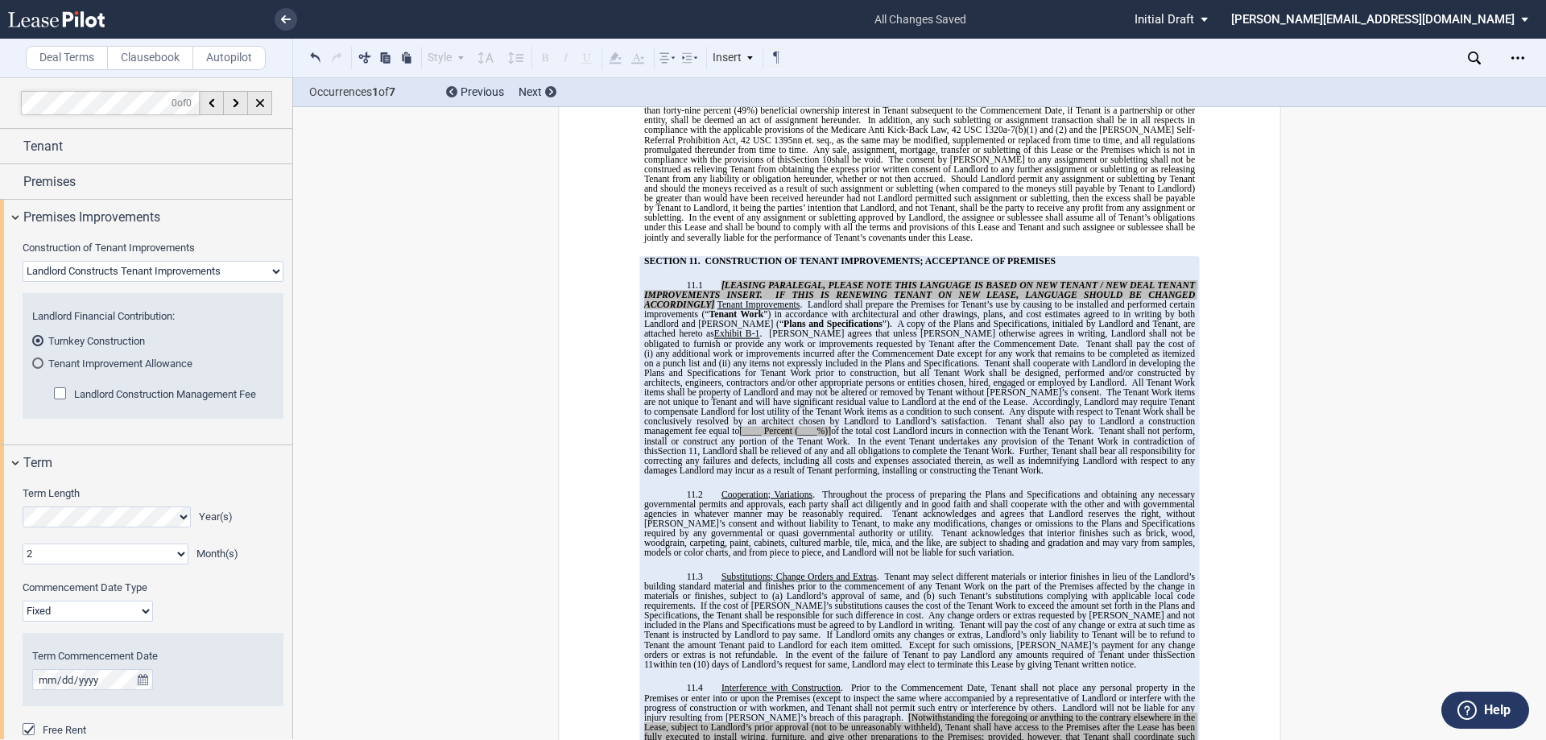
click at [274, 272] on select "Landlord Constructs Tenant Improvements Tenant Constructs Tenant Improvements "…" at bounding box center [153, 271] width 261 height 21
click at [23, 261] on select "Landlord Constructs Tenant Improvements Tenant Constructs Tenant Improvements "…" at bounding box center [153, 271] width 261 height 21
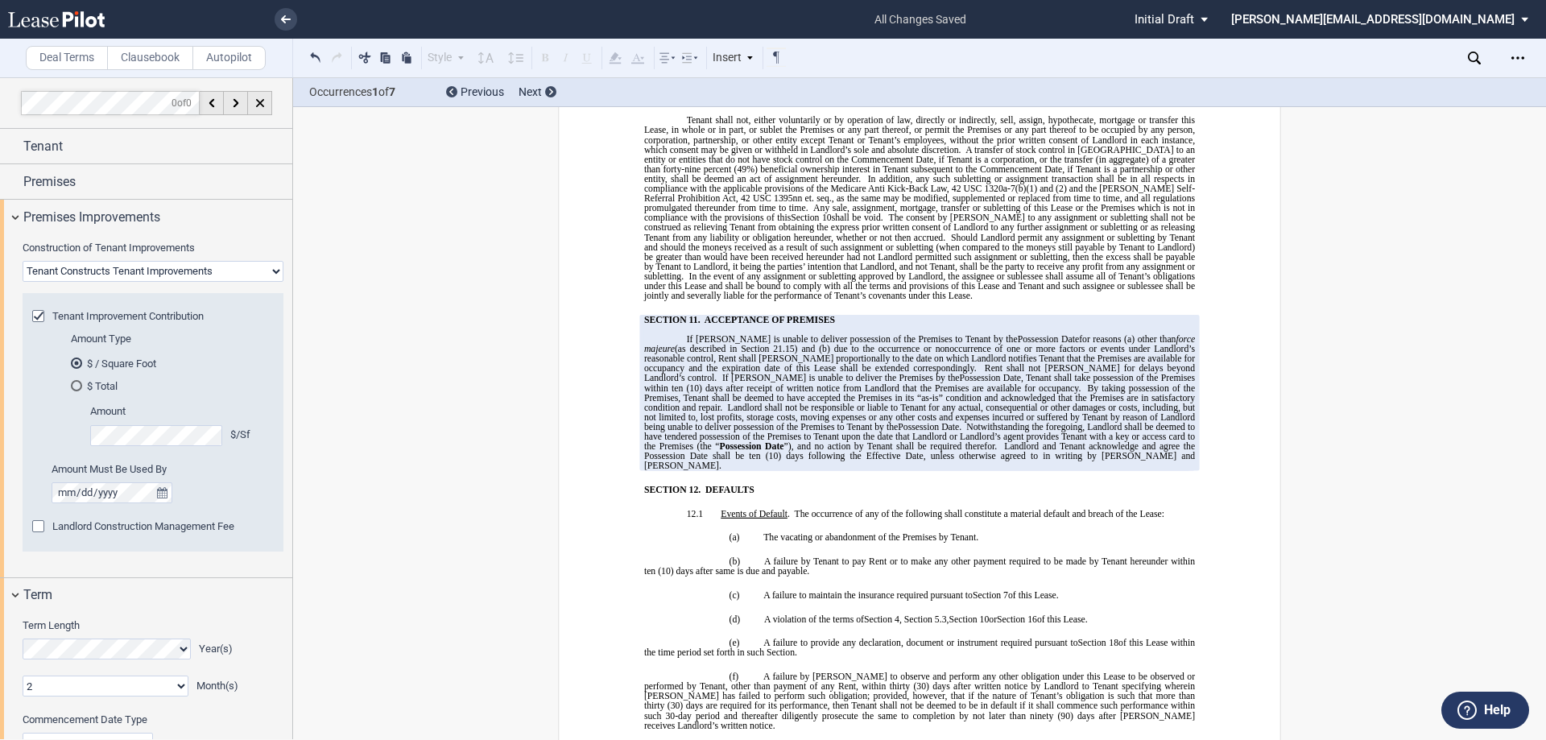
scroll to position [7311, 0]
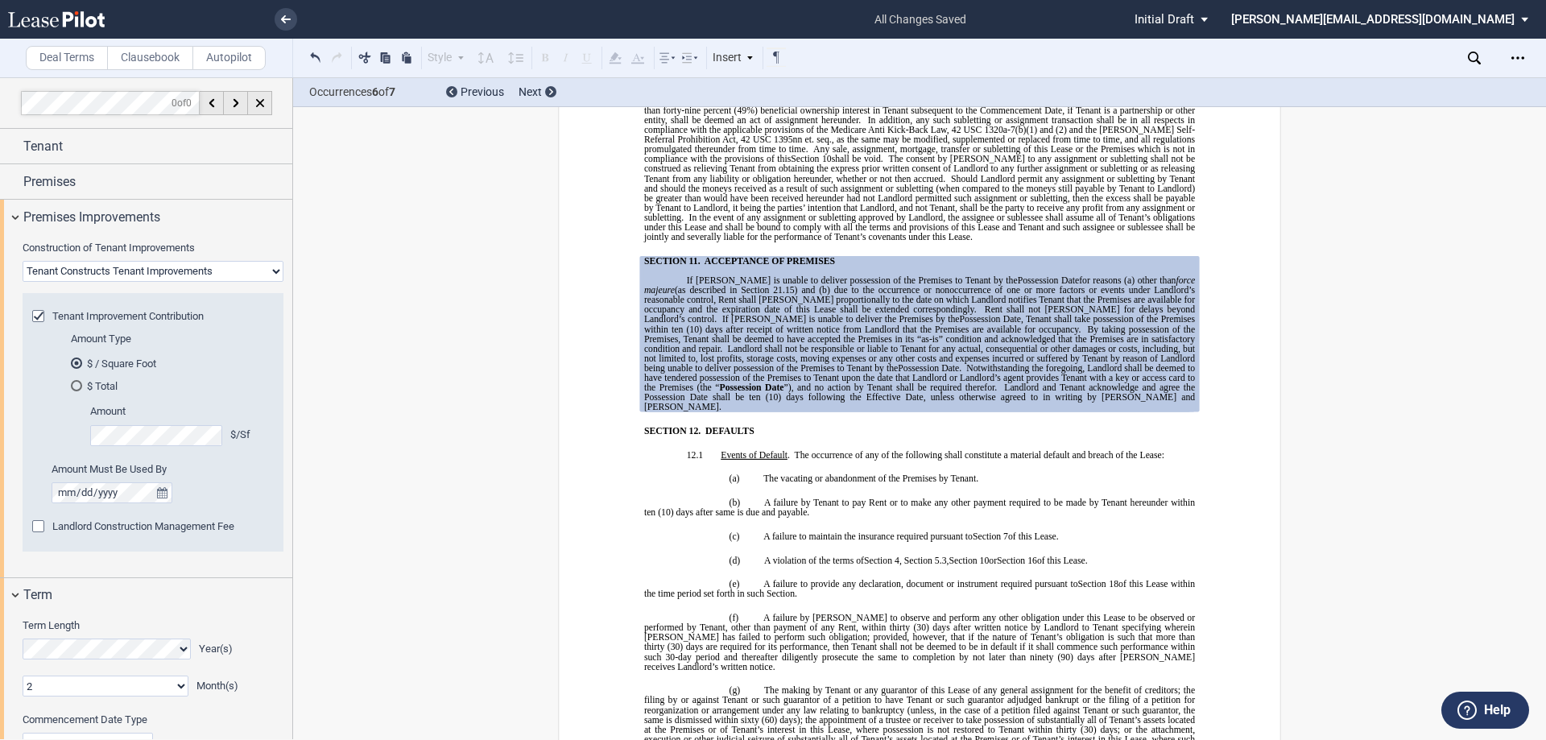
click at [170, 268] on select "Landlord Constructs Tenant Improvements Tenant Constructs Tenant Improvements "…" at bounding box center [153, 271] width 261 height 21
select select "landlord"
click at [23, 261] on select "Landlord Constructs Tenant Improvements Tenant Constructs Tenant Improvements "…" at bounding box center [153, 271] width 261 height 21
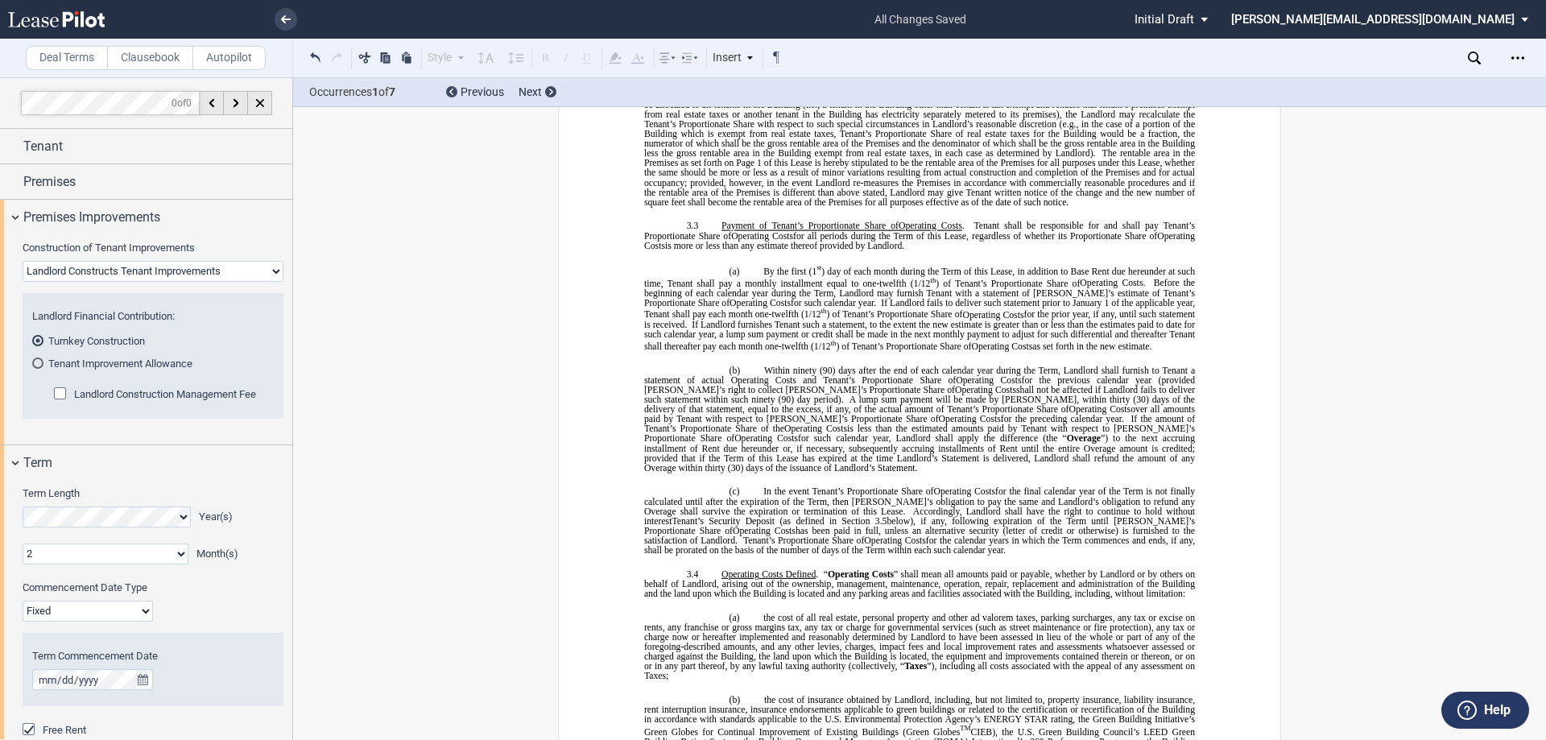
scroll to position [2502, 0]
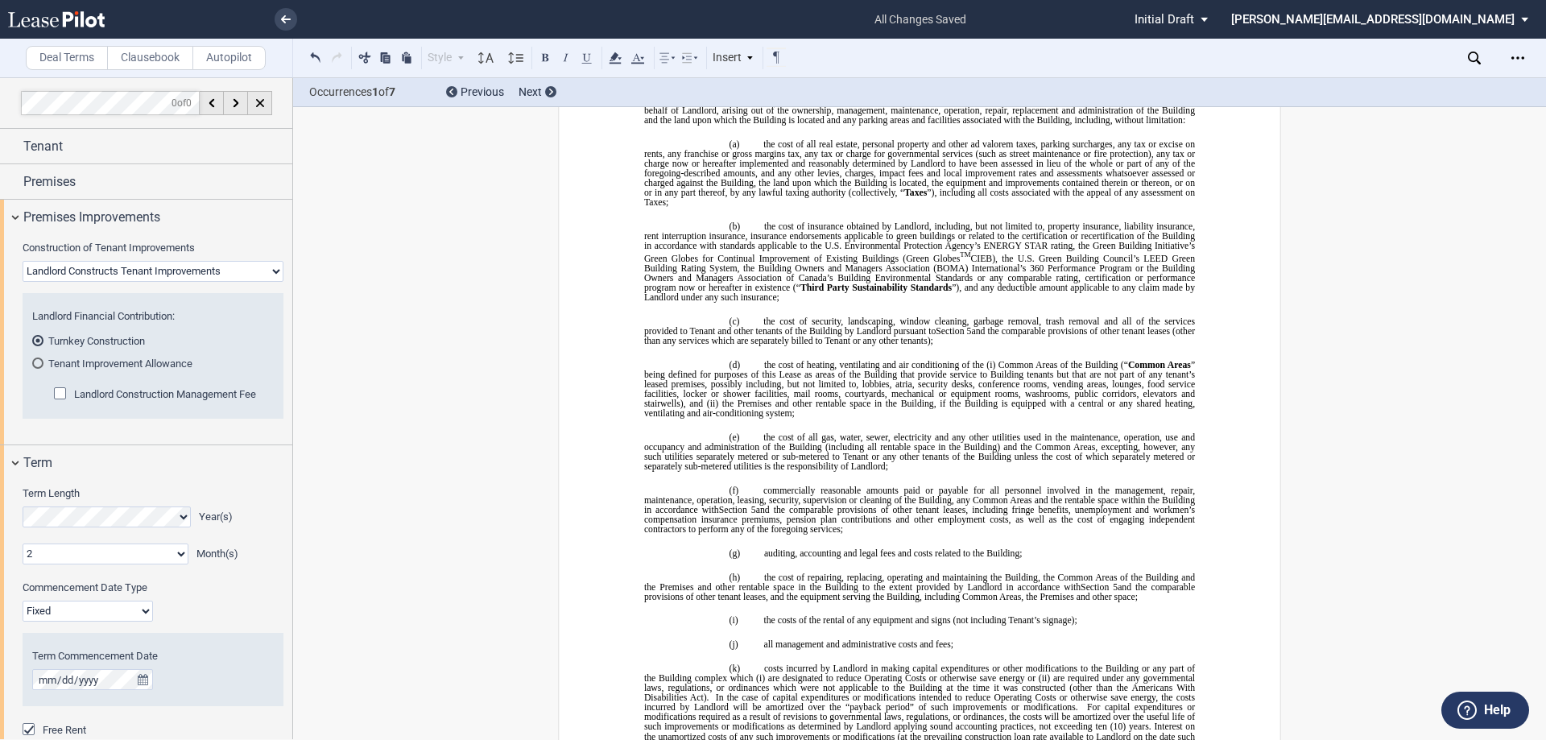
drag, startPoint x: 1537, startPoint y: 191, endPoint x: 1584, endPoint y: 315, distance: 132.5
click at [1545, 315] on html ".bocls-1{fill:#26354a;fill-rule:evenodd} Loading... × all changes saved Pending…" at bounding box center [773, 370] width 1546 height 740
drag, startPoint x: 1536, startPoint y: 193, endPoint x: 1541, endPoint y: 206, distance: 13.8
click at [1540, 209] on div "Deal Terms Clausebook Autopilot Style SECTION 1. Section 1.1 Subsection 1 (a) S…" at bounding box center [773, 408] width 1546 height 663
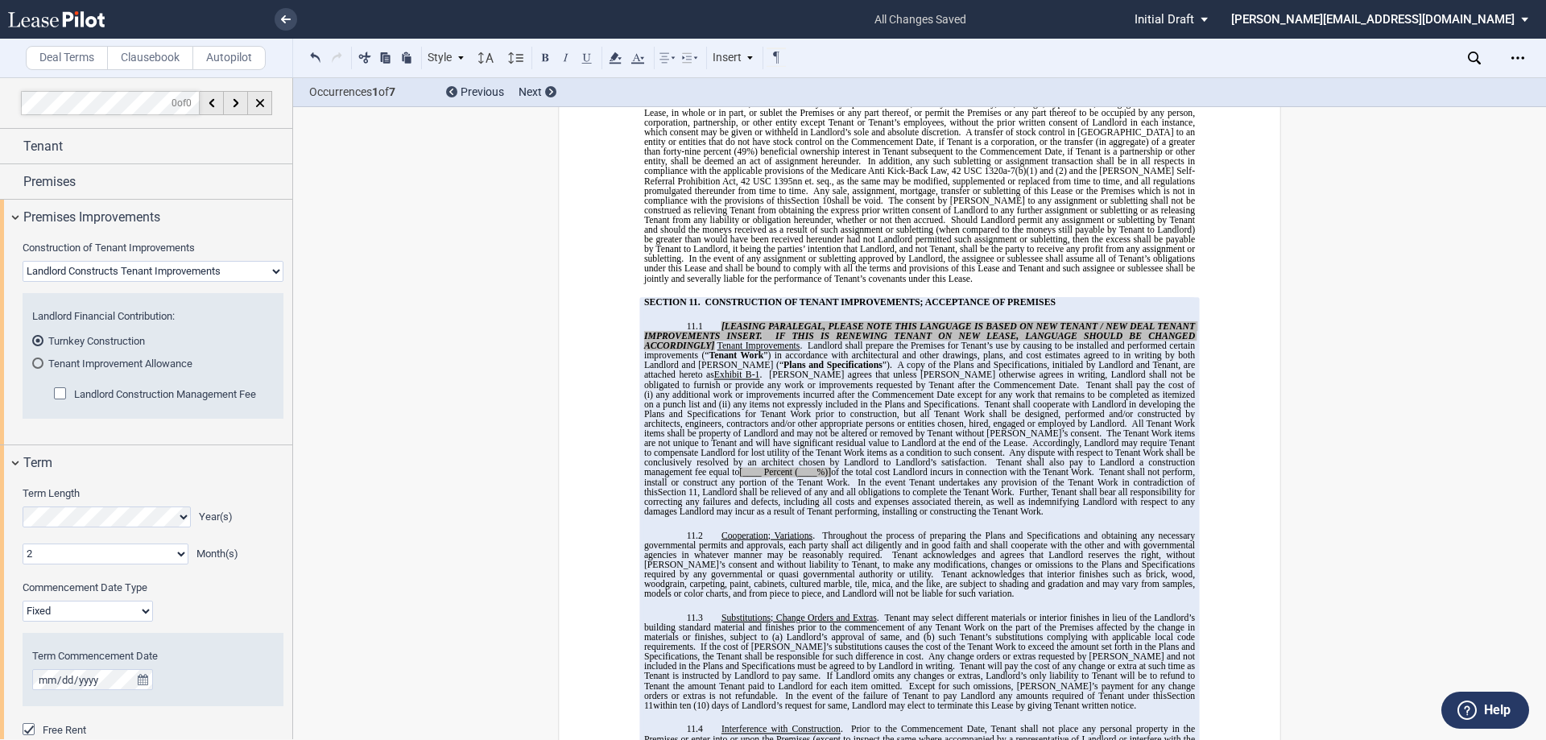
scroll to position [7315, 0]
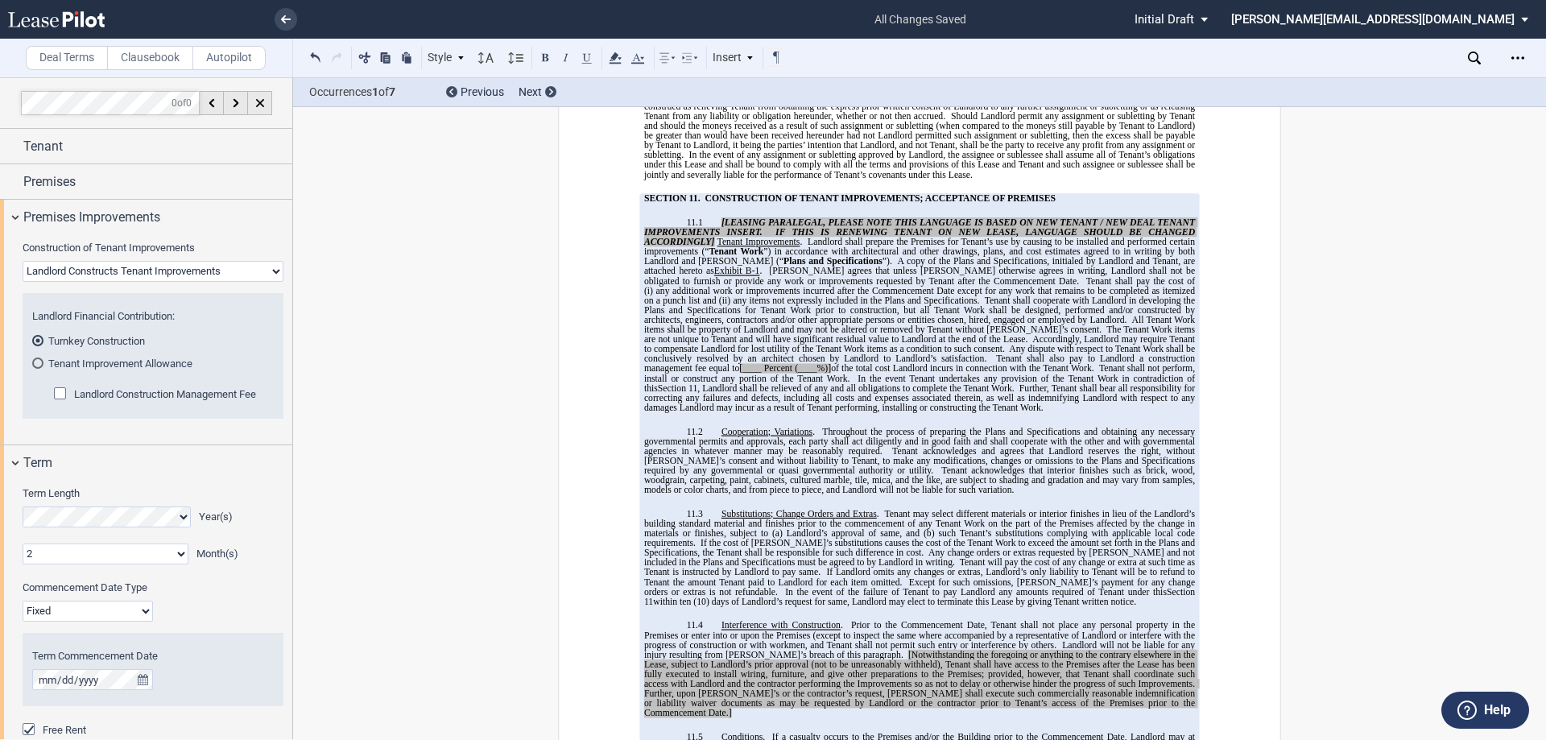
click at [41, 359] on div "Tenant Improvement Allowance" at bounding box center [37, 362] width 11 height 11
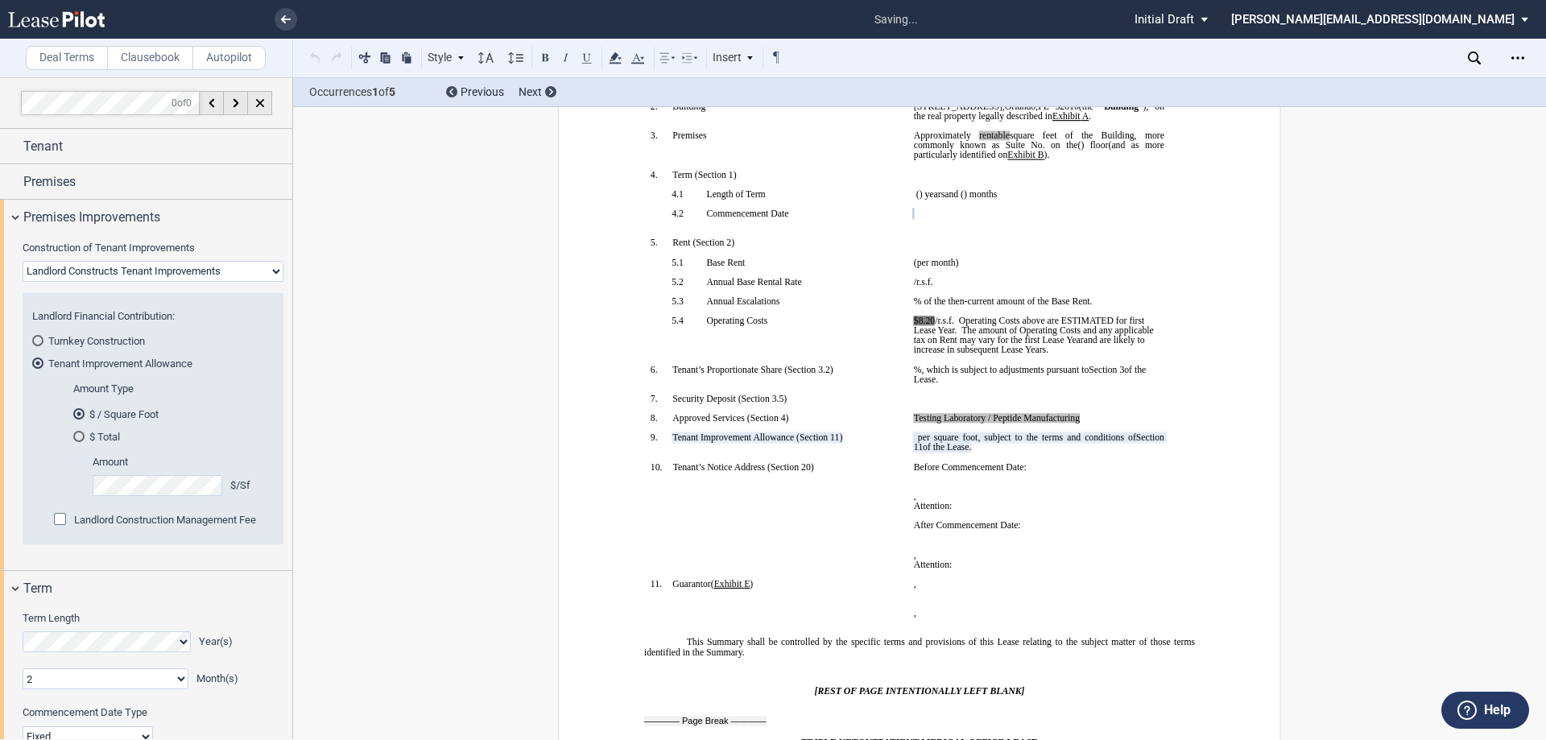
scroll to position [87, 0]
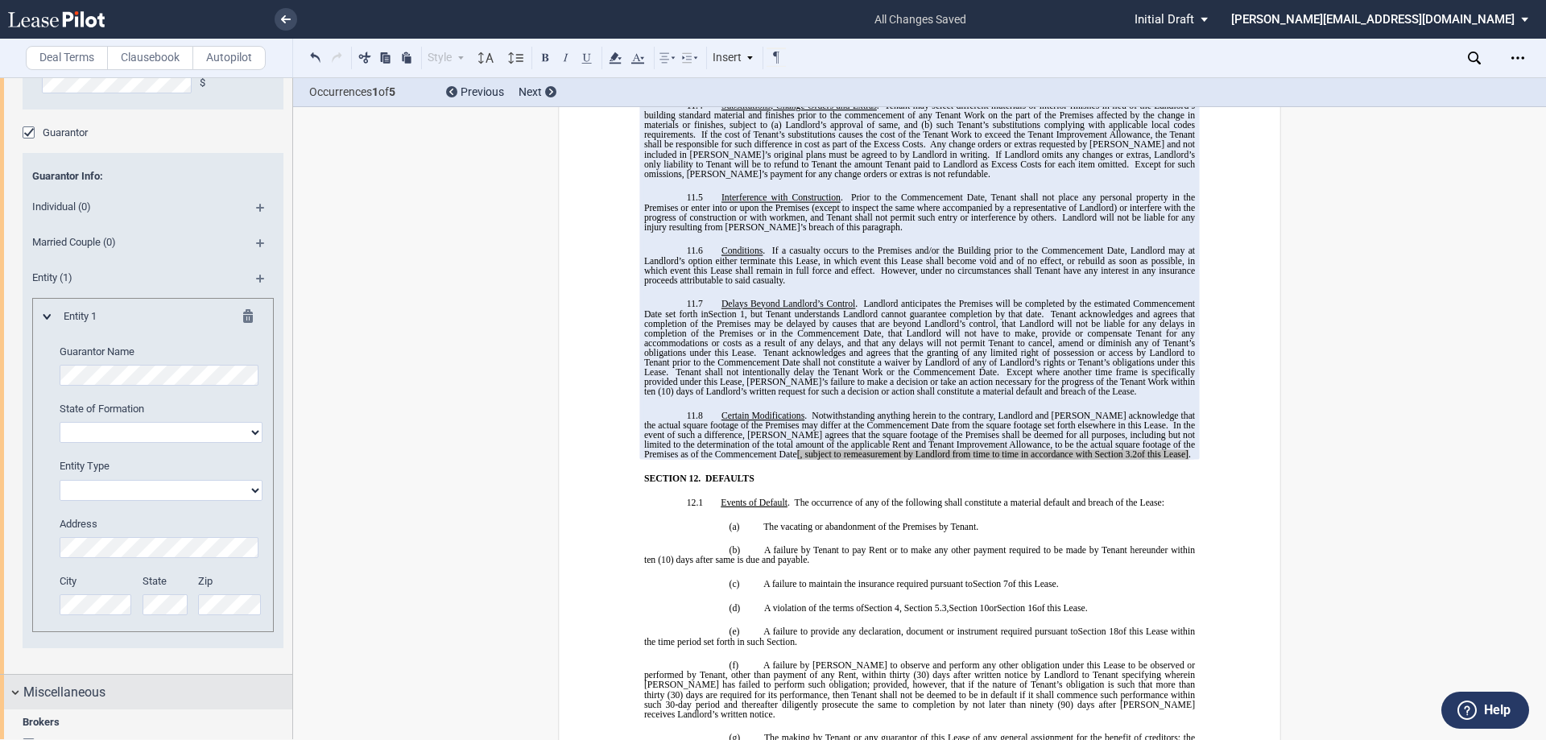
scroll to position [1609, 0]
